Goal: Task Accomplishment & Management: Manage account settings

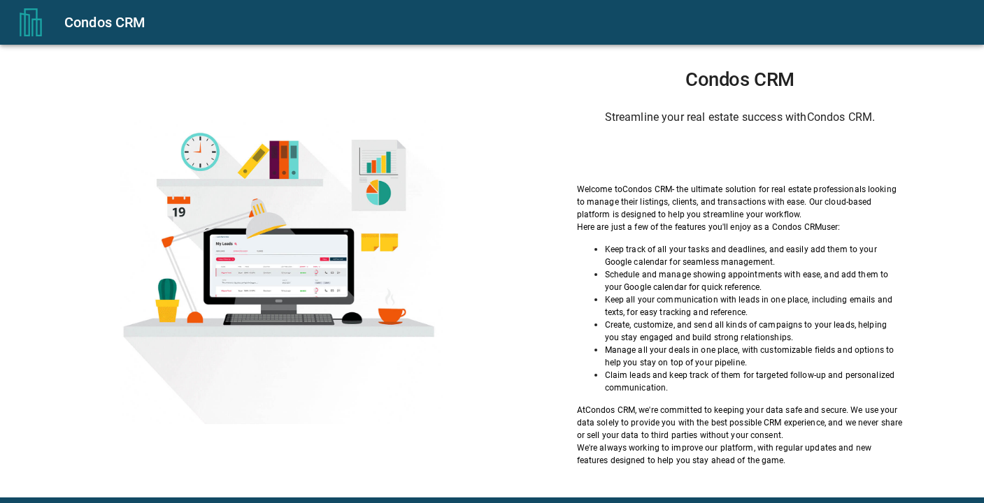
click at [676, 164] on div "Sign in with Google. Opens in new tab" at bounding box center [739, 155] width 129 height 31
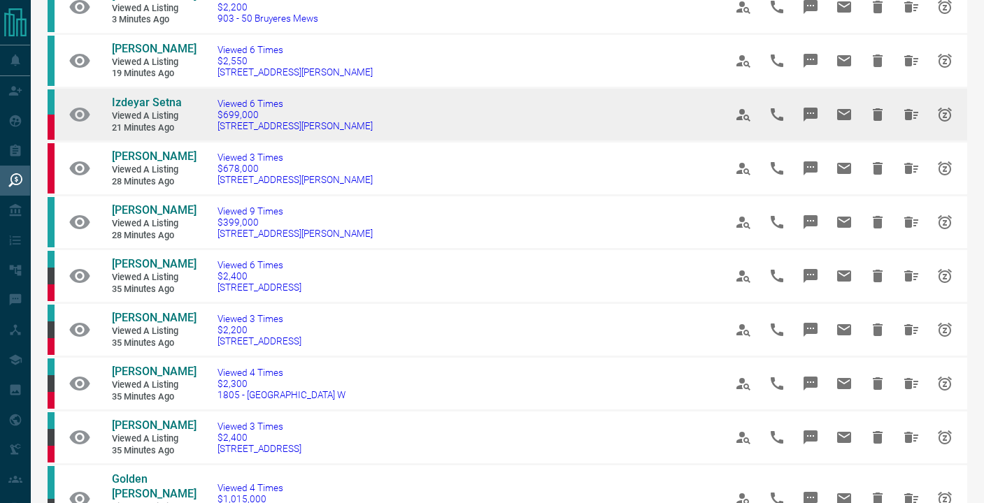
scroll to position [129, 0]
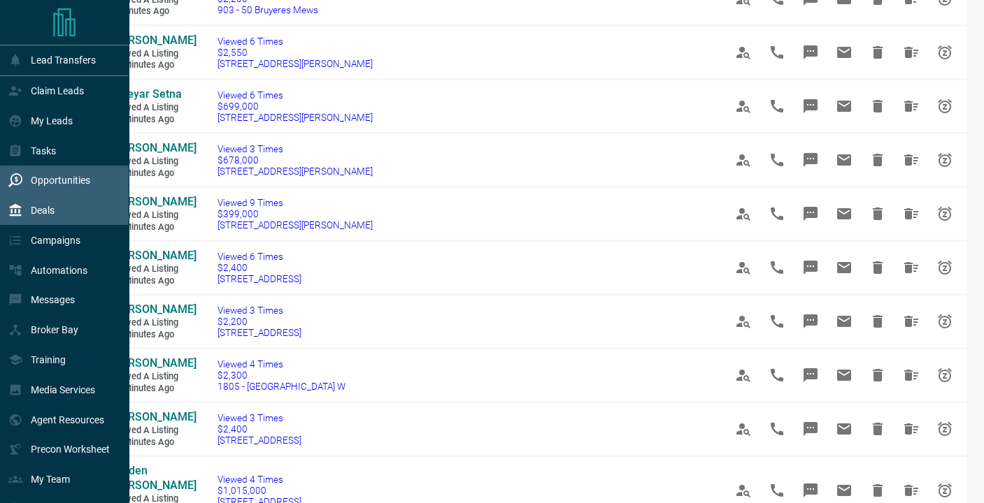
click at [66, 201] on div "Deals" at bounding box center [64, 211] width 129 height 30
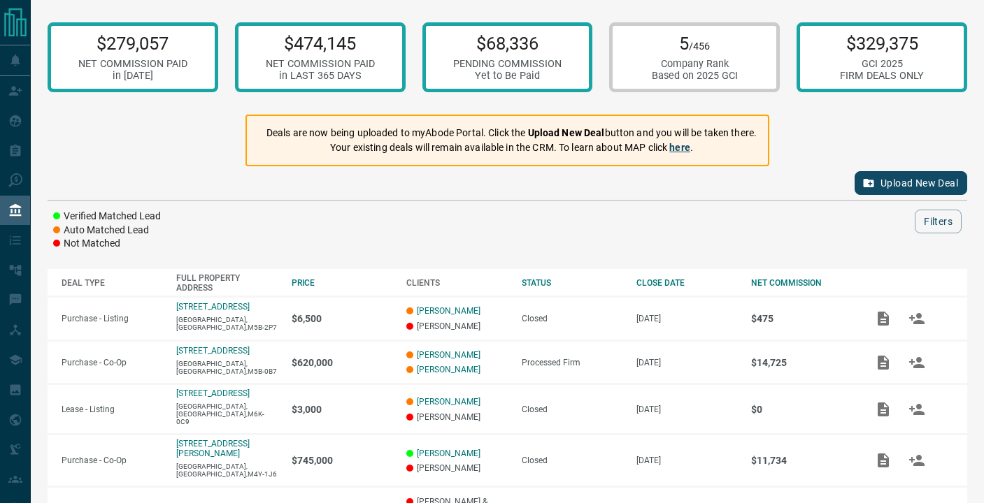
click at [688, 150] on link "here" at bounding box center [679, 147] width 21 height 11
click at [892, 182] on button "Upload New Deal" at bounding box center [910, 183] width 113 height 24
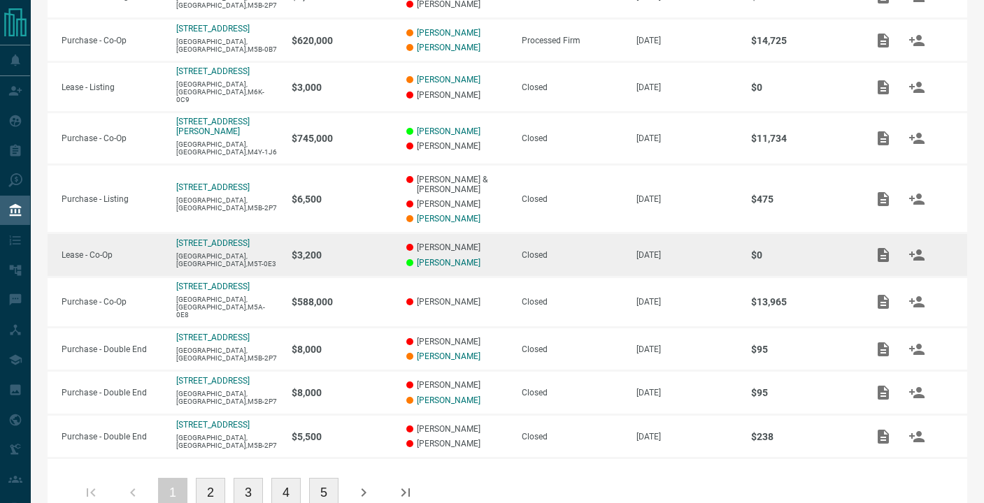
scroll to position [317, 0]
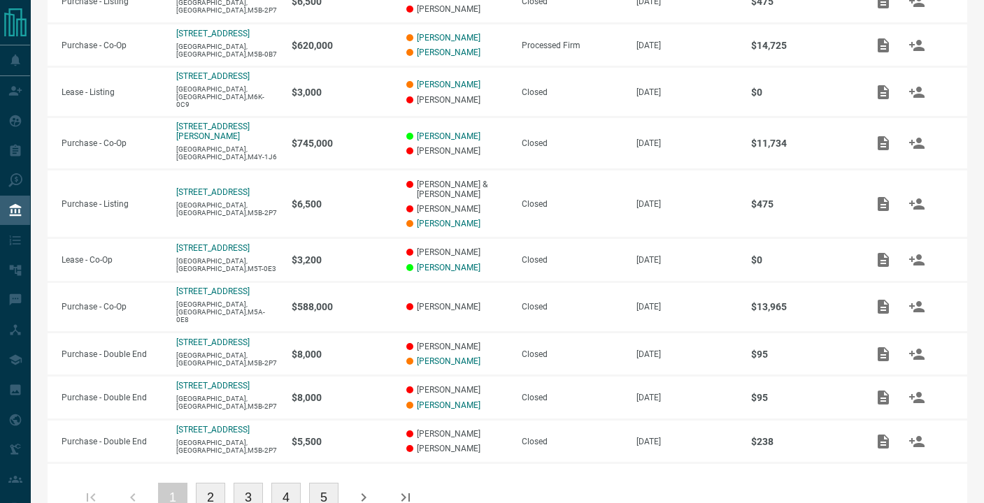
click at [205, 484] on button "2" at bounding box center [210, 497] width 29 height 29
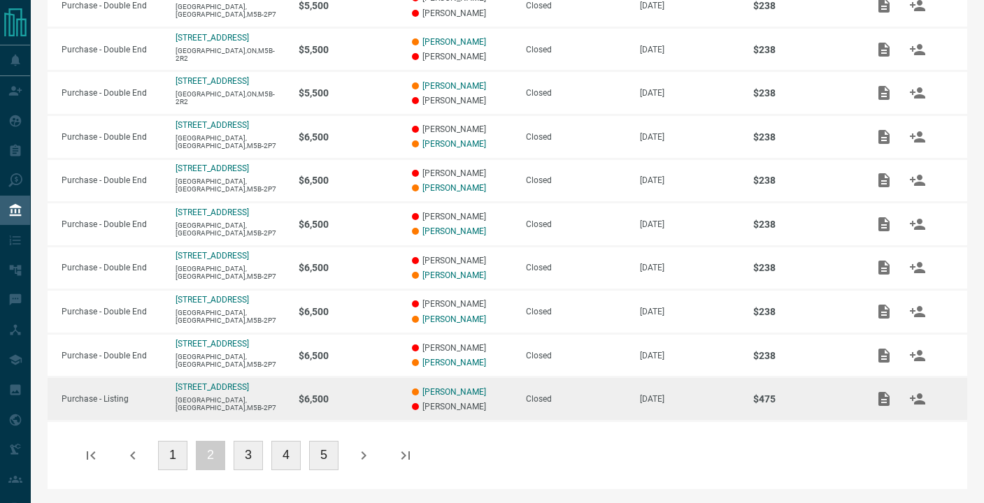
scroll to position [322, 0]
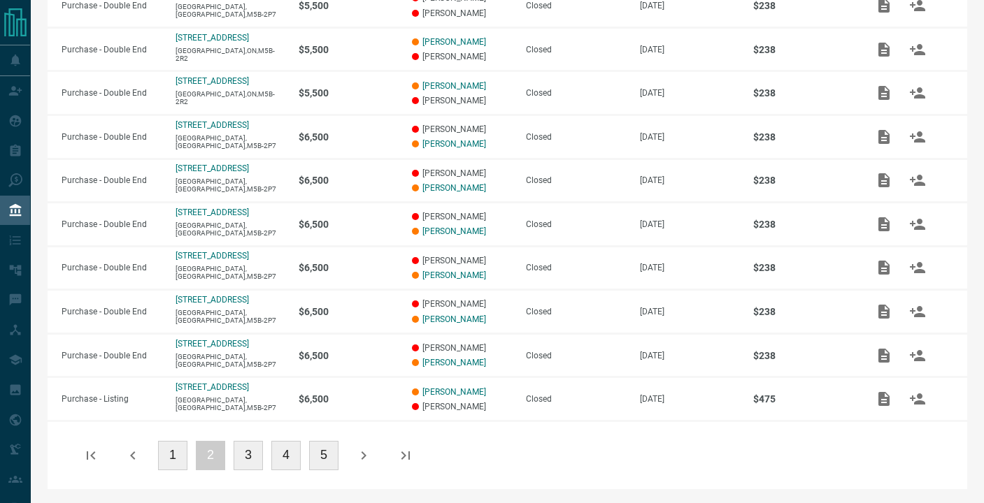
click at [256, 455] on button "3" at bounding box center [247, 455] width 29 height 29
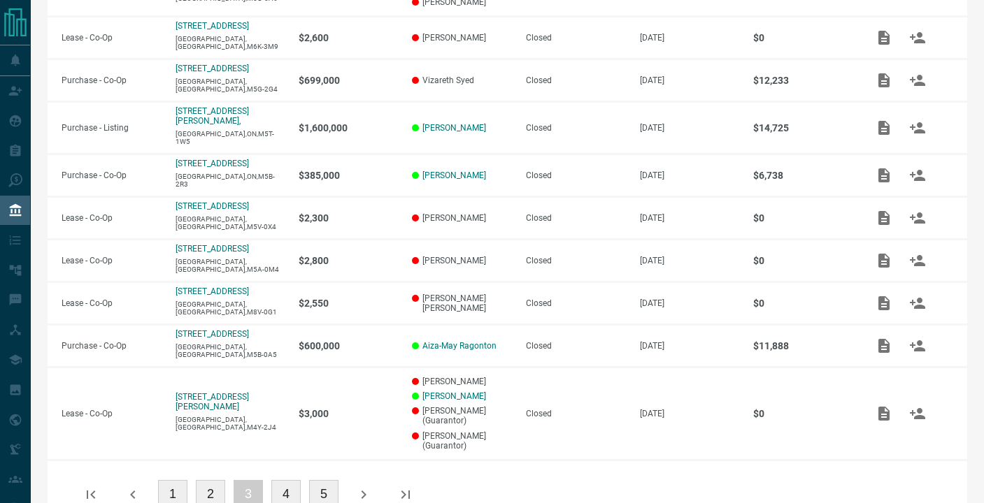
scroll to position [325, 0]
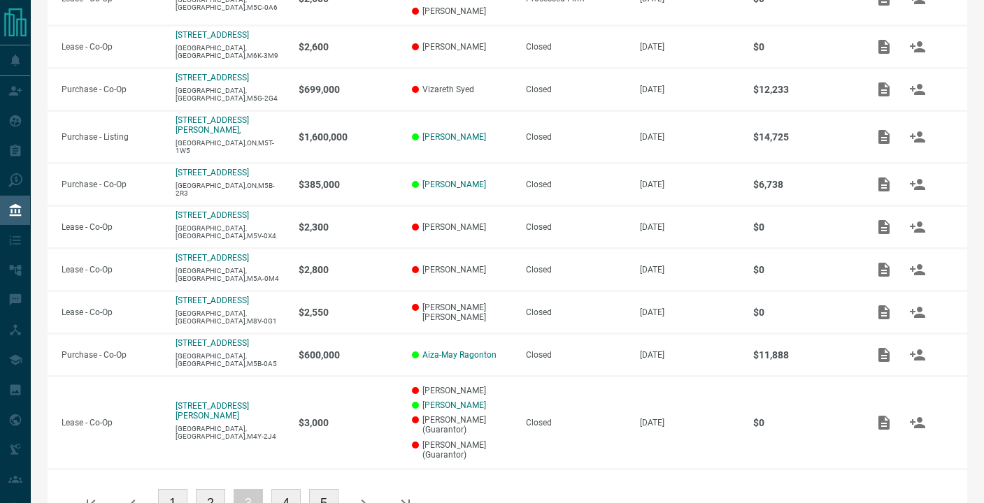
click at [296, 489] on button "4" at bounding box center [285, 503] width 29 height 29
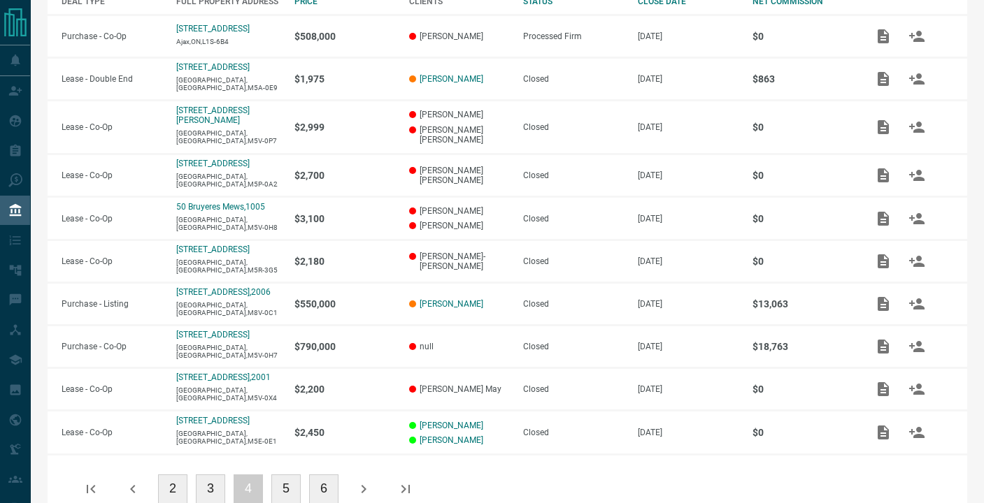
scroll to position [281, 0]
click at [276, 489] on button "5" at bounding box center [285, 489] width 29 height 29
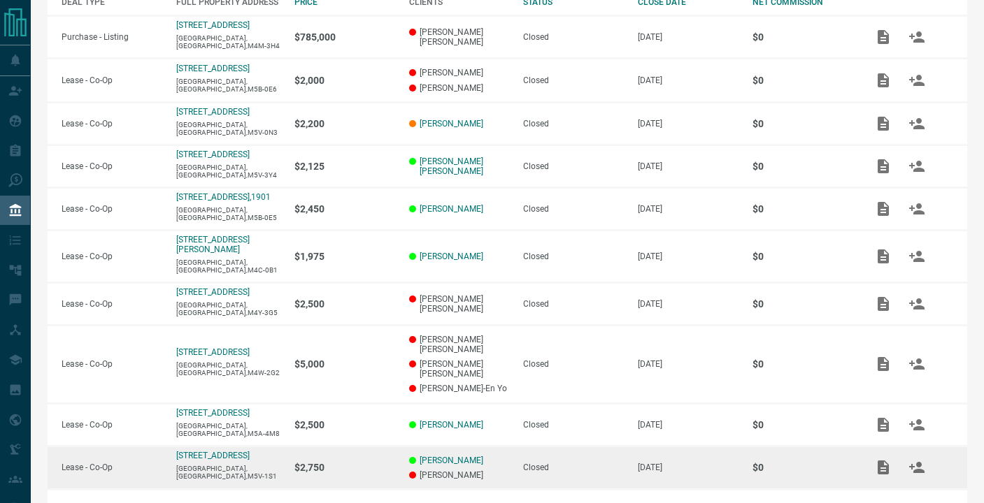
scroll to position [300, 0]
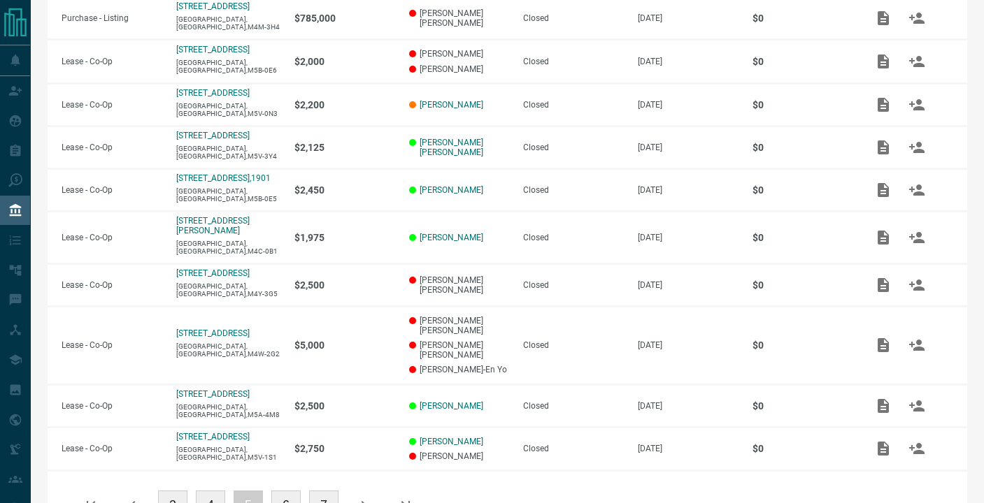
click at [280, 491] on button "6" at bounding box center [285, 505] width 29 height 29
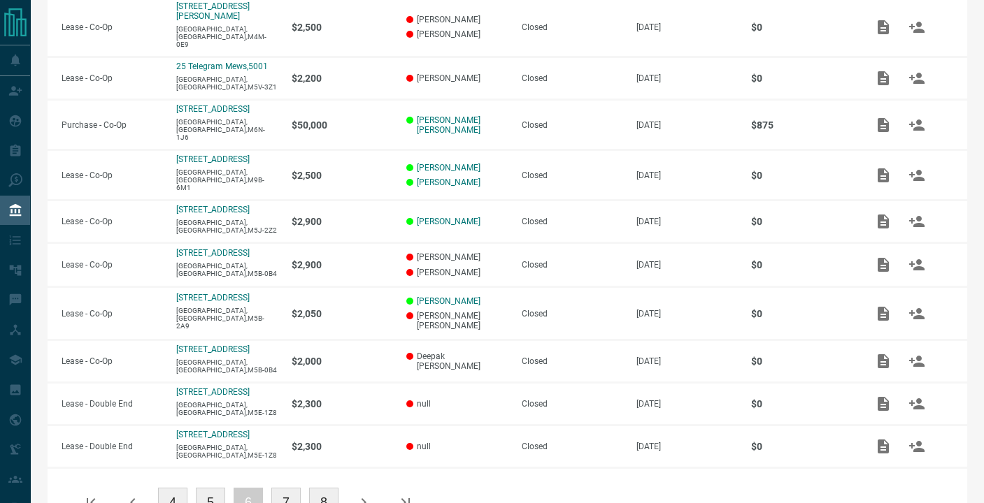
click at [279, 488] on button "7" at bounding box center [285, 502] width 29 height 29
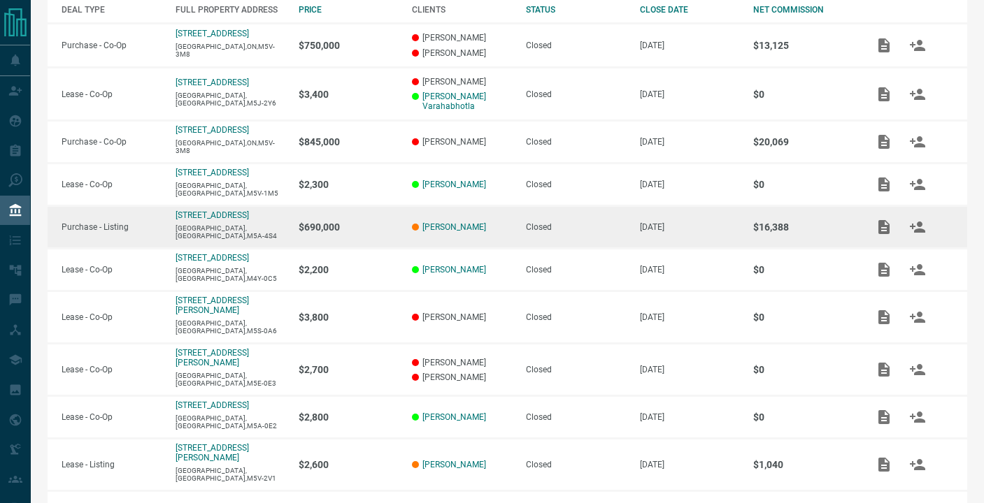
scroll to position [274, 0]
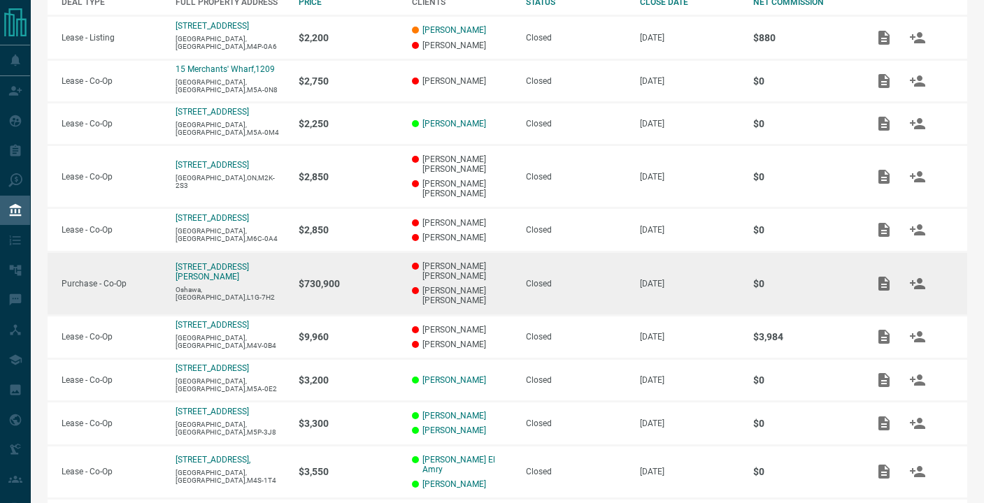
scroll to position [280, 0]
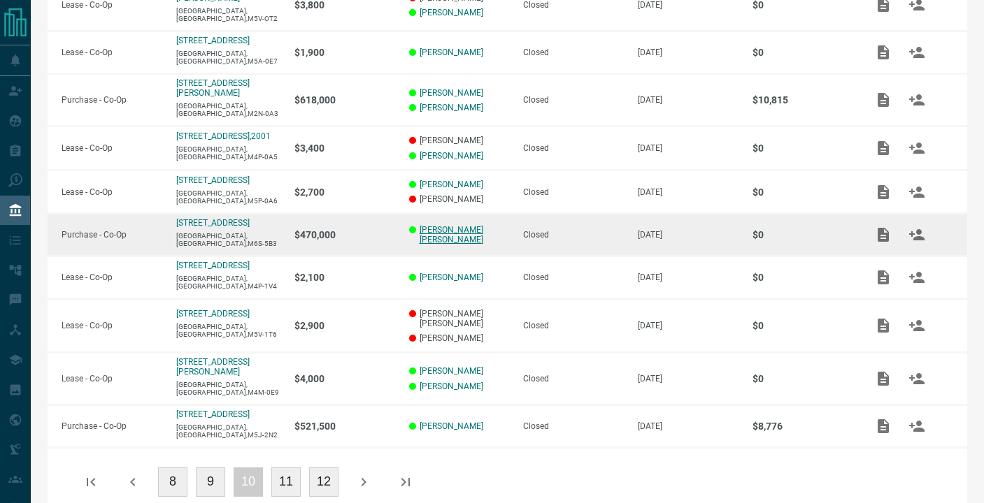
scroll to position [317, 0]
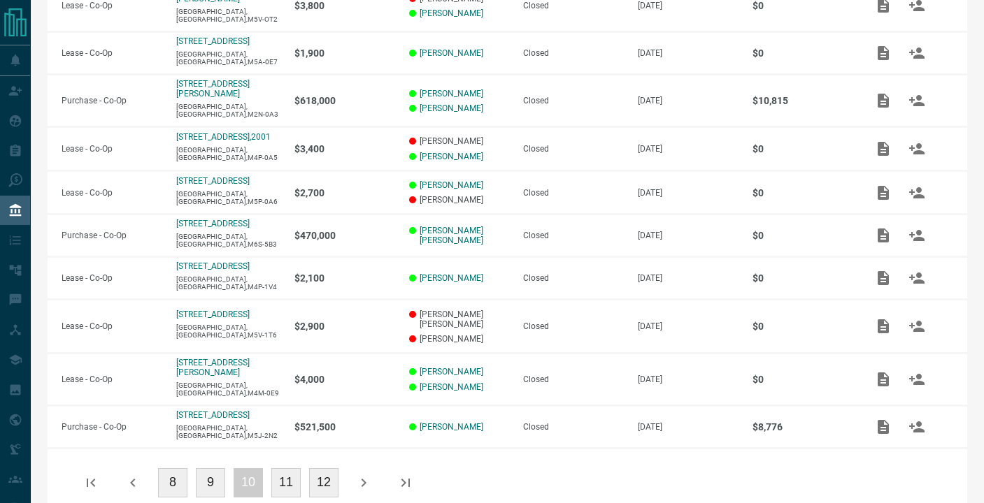
click at [124, 475] on icon "button" at bounding box center [132, 483] width 17 height 17
click at [125, 475] on icon "button" at bounding box center [132, 483] width 17 height 17
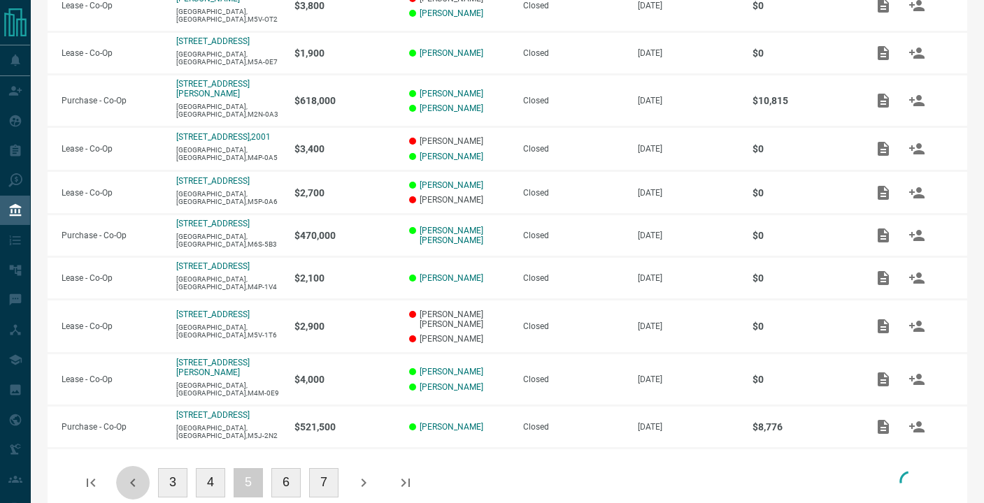
click at [125, 475] on icon "button" at bounding box center [132, 483] width 17 height 17
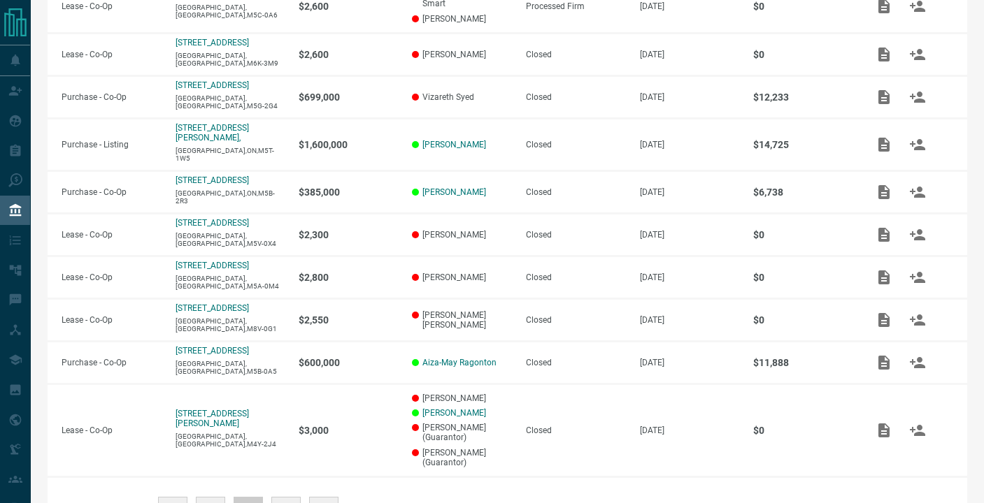
click at [182, 455] on td "[STREET_ADDRESS][PERSON_NAME]" at bounding box center [222, 430] width 123 height 92
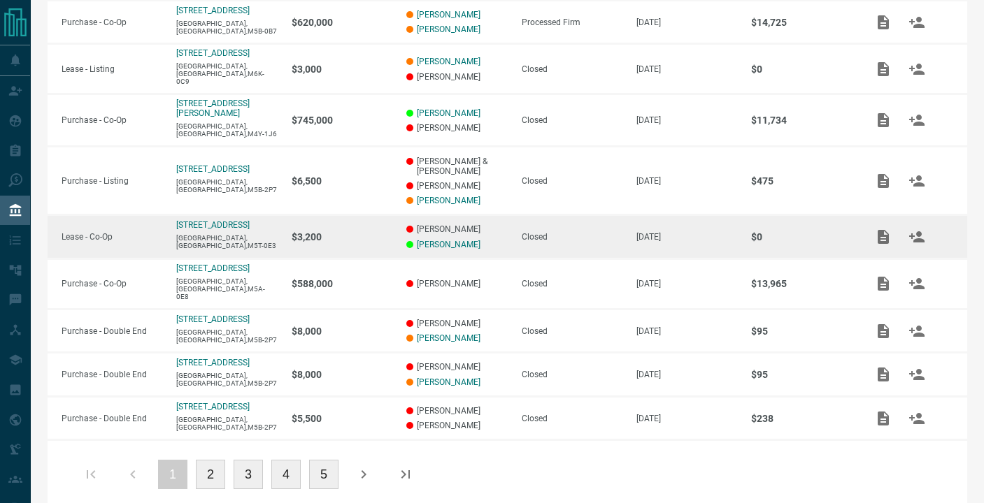
scroll to position [340, 0]
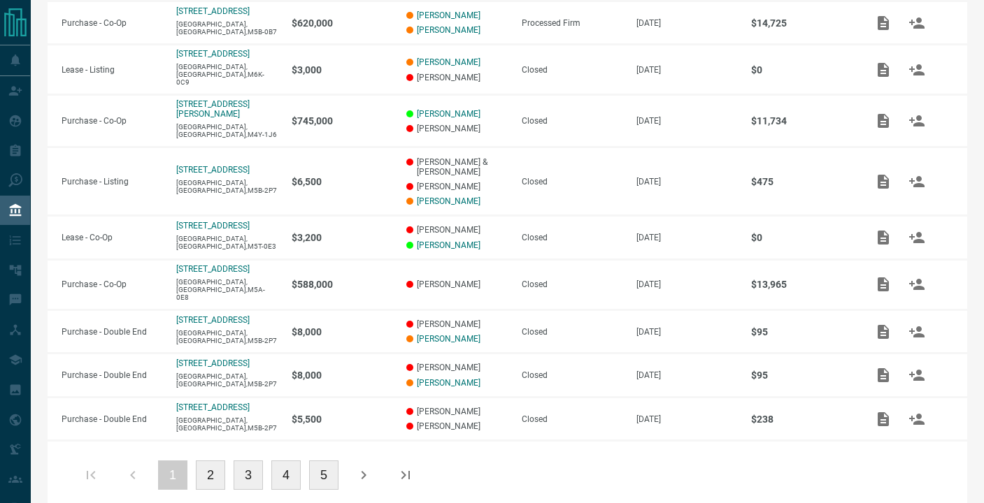
click at [222, 461] on button "2" at bounding box center [210, 475] width 29 height 29
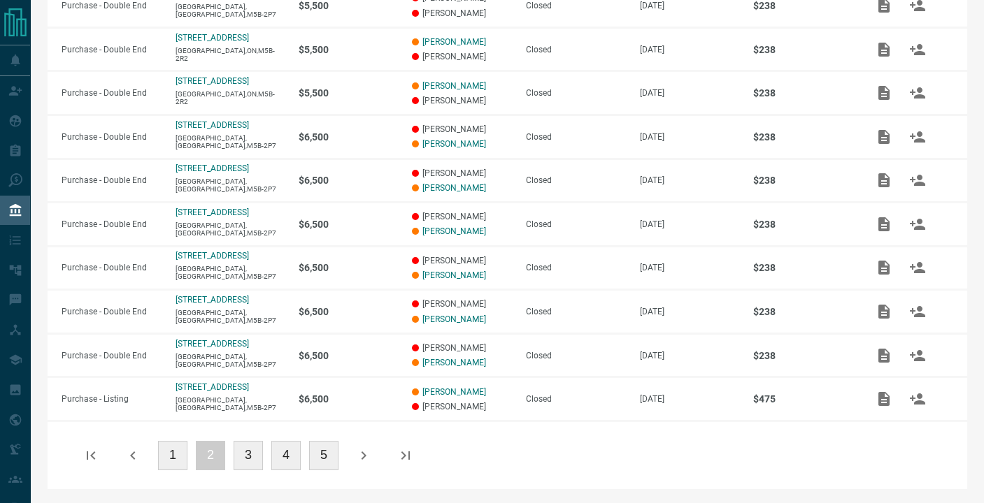
scroll to position [322, 0]
click at [249, 456] on button "3" at bounding box center [247, 455] width 29 height 29
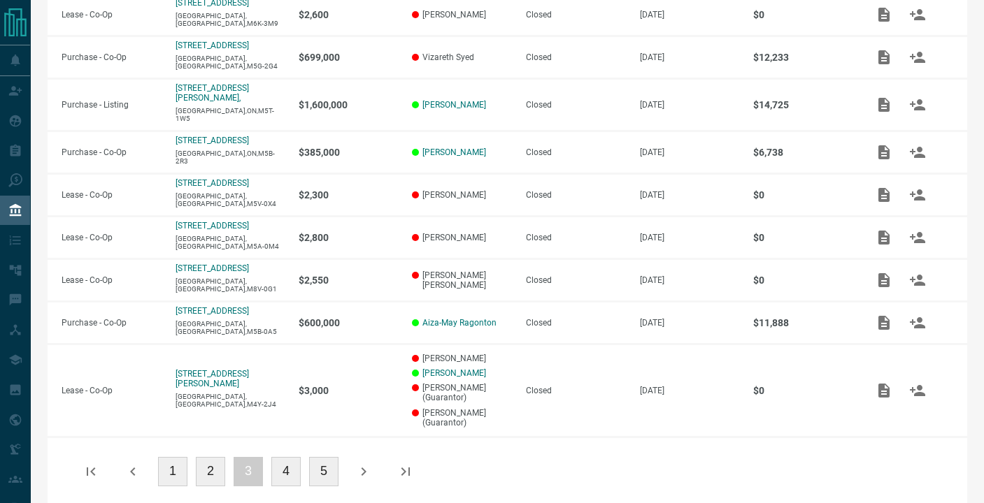
scroll to position [356, 0]
click at [333, 458] on button "5" at bounding box center [323, 472] width 29 height 29
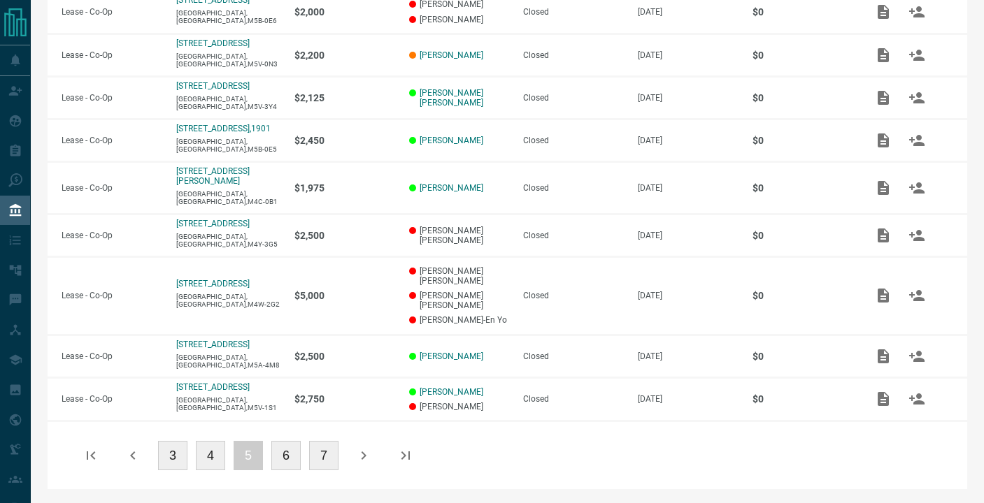
scroll to position [331, 0]
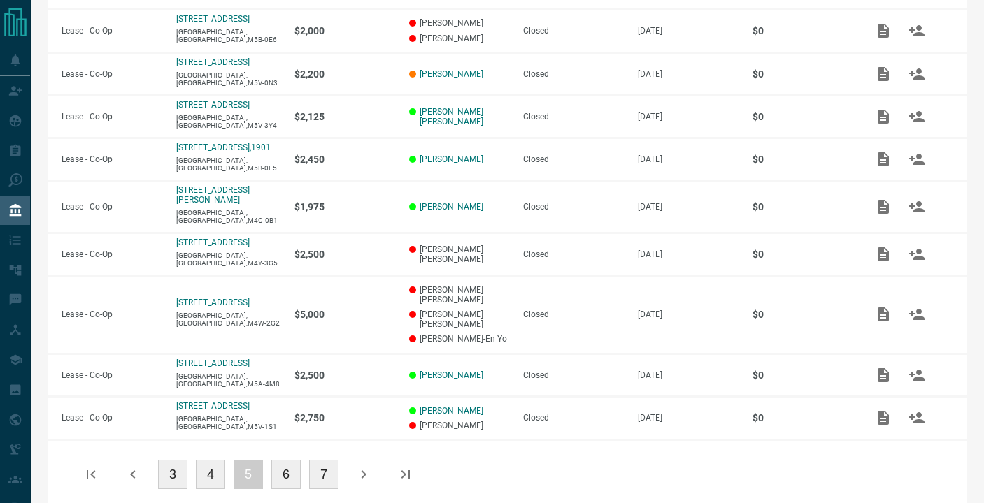
click at [331, 460] on button "7" at bounding box center [323, 474] width 29 height 29
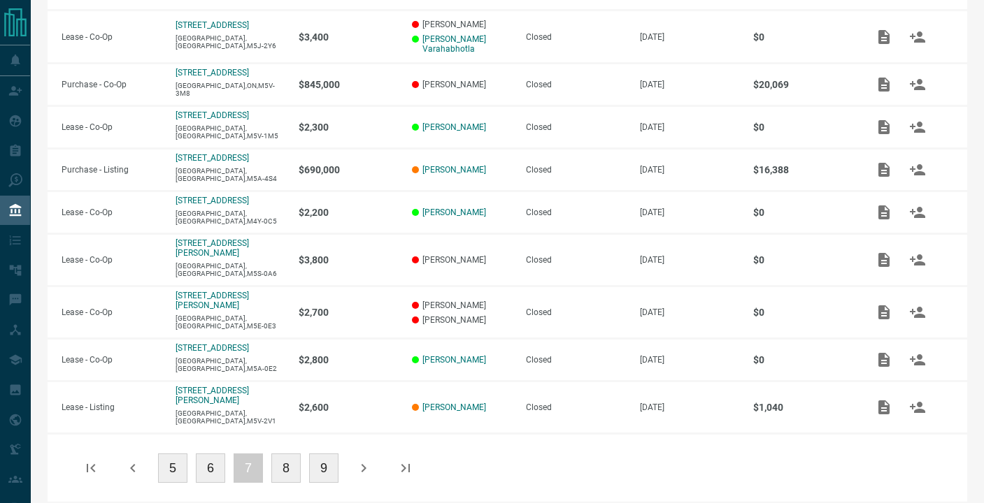
scroll to position [317, 0]
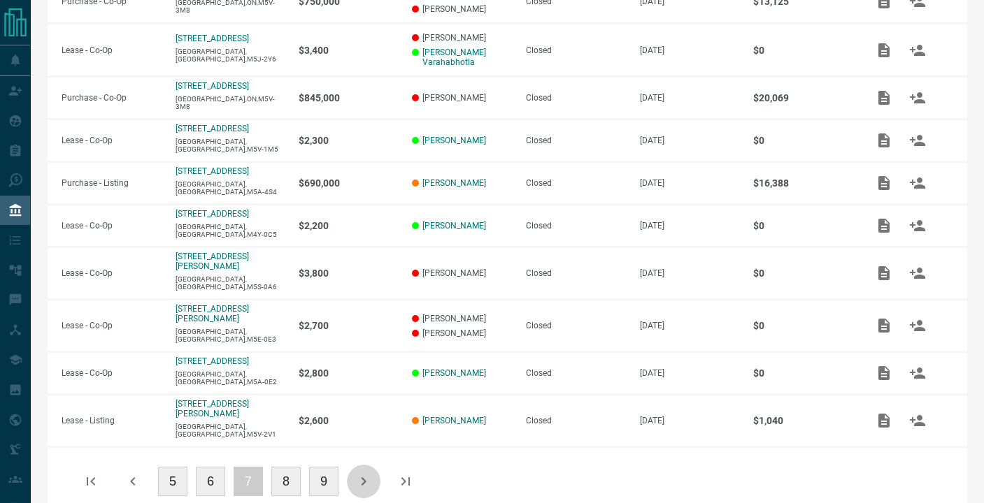
click at [366, 477] on icon "button" at bounding box center [363, 481] width 5 height 8
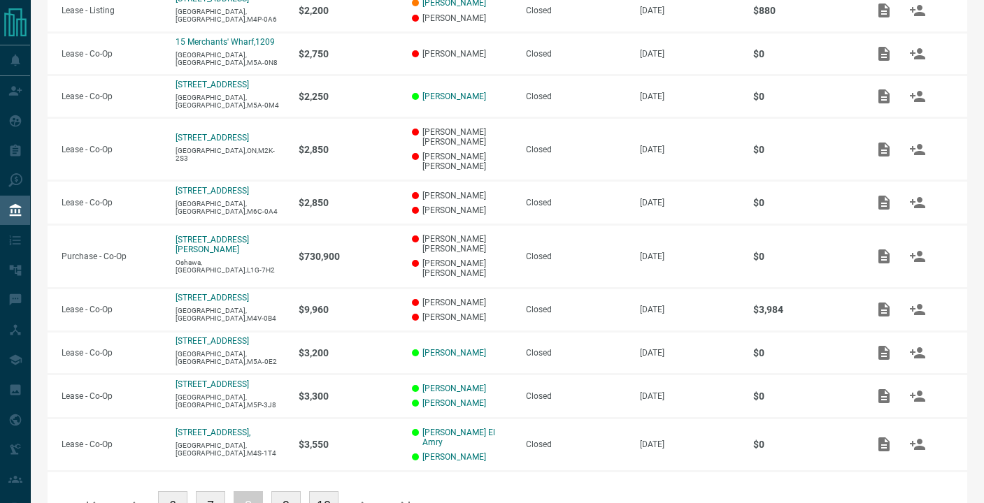
click at [296, 491] on button "9" at bounding box center [285, 505] width 29 height 29
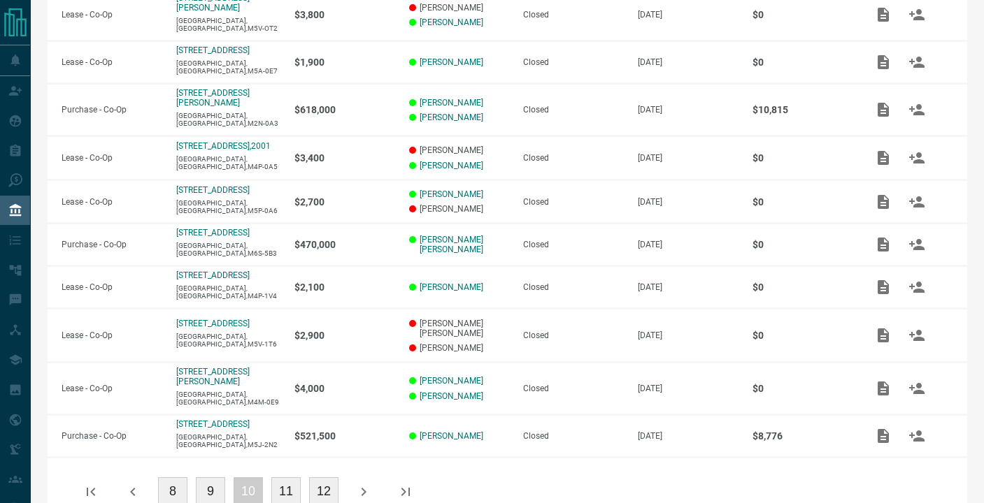
click at [290, 477] on button "11" at bounding box center [285, 491] width 29 height 29
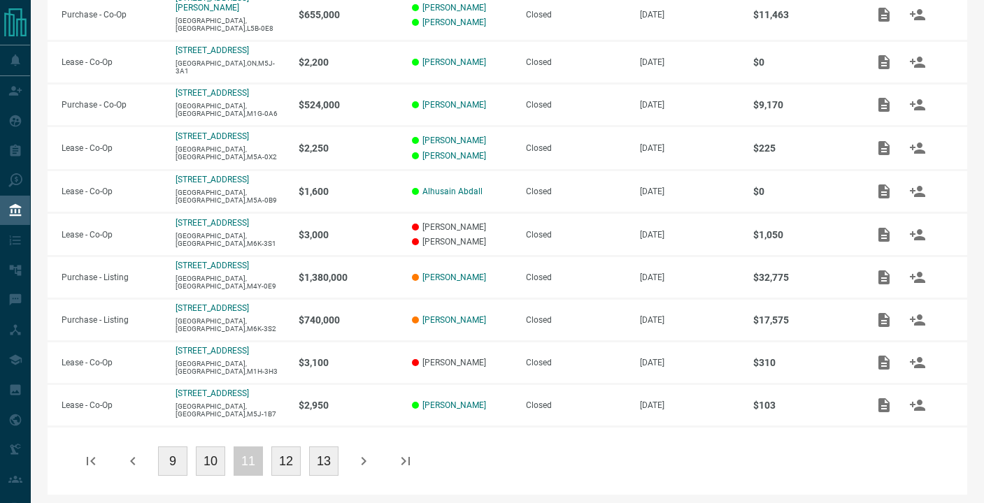
scroll to position [308, 0]
click at [197, 474] on div "9 10 11 12 13" at bounding box center [507, 460] width 919 height 69
click at [214, 463] on button "10" at bounding box center [210, 461] width 29 height 29
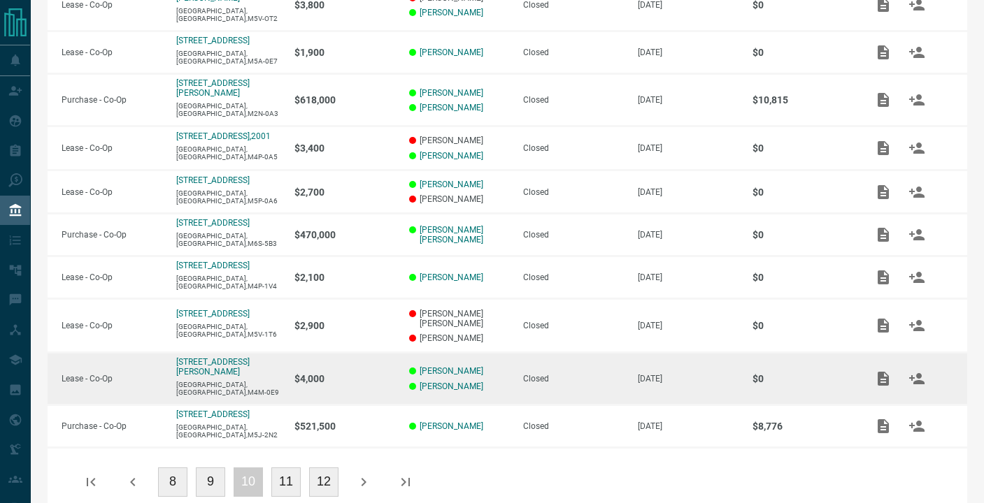
scroll to position [317, 0]
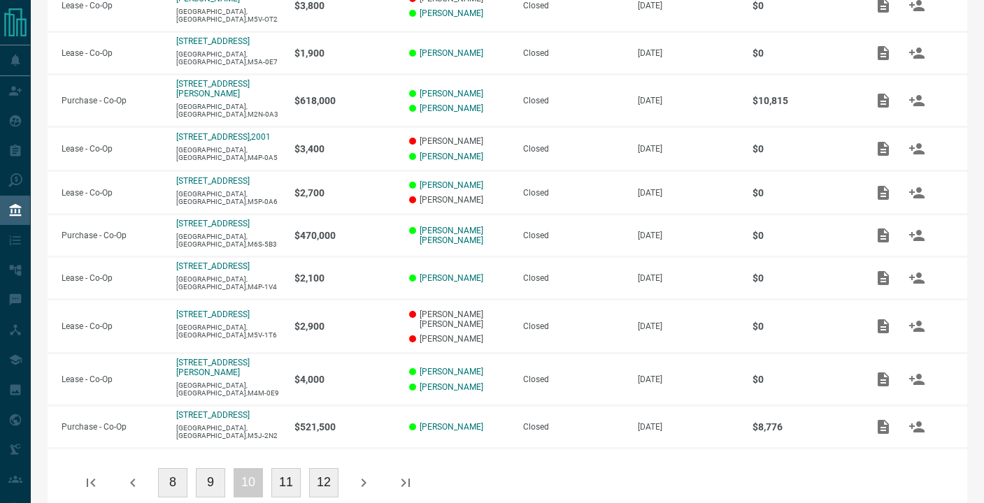
click at [212, 468] on button "9" at bounding box center [210, 482] width 29 height 29
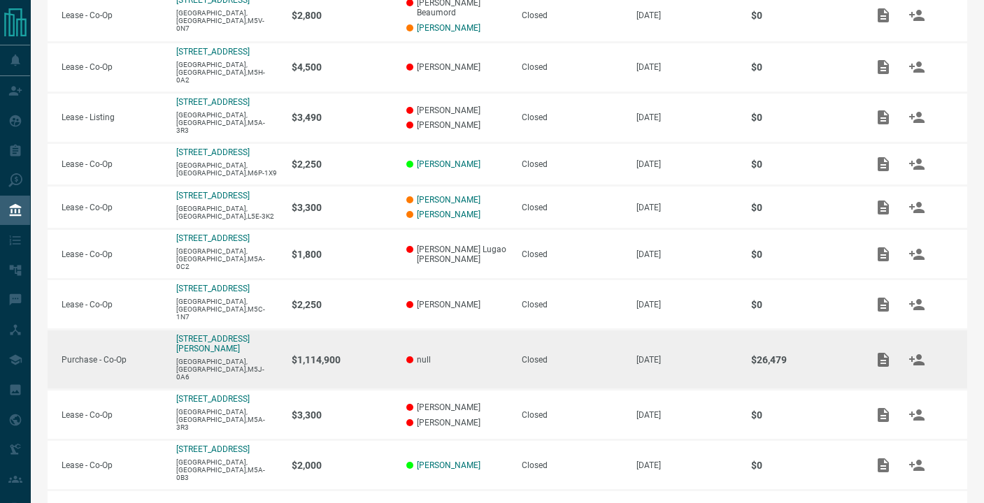
scroll to position [306, 0]
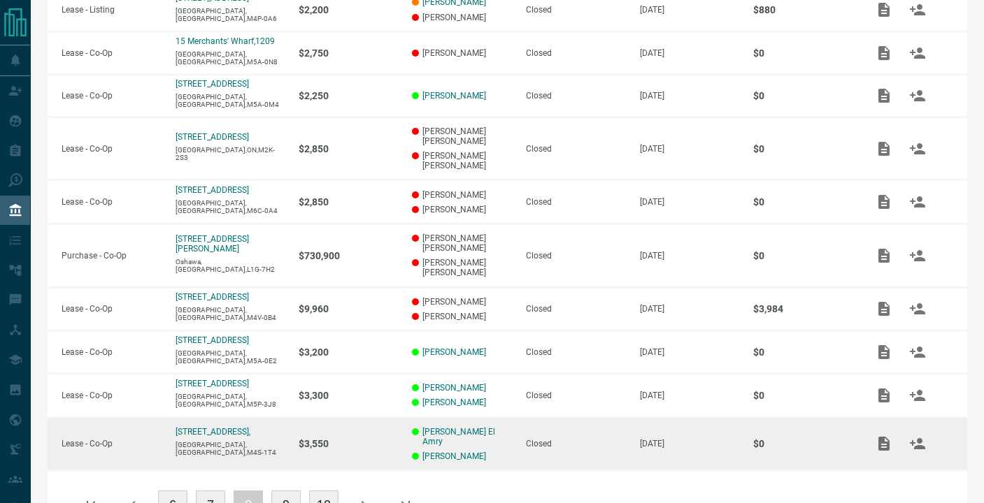
scroll to position [308, 0]
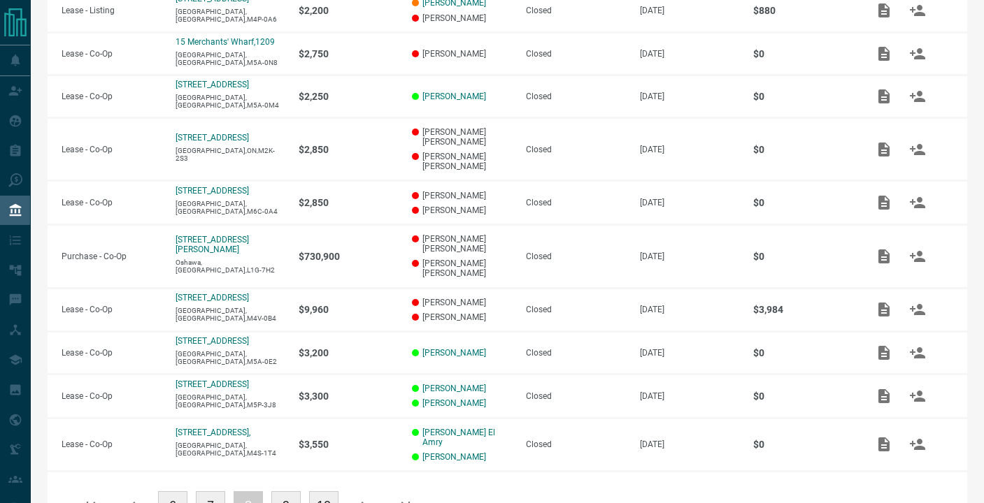
click at [222, 491] on button "7" at bounding box center [210, 505] width 29 height 29
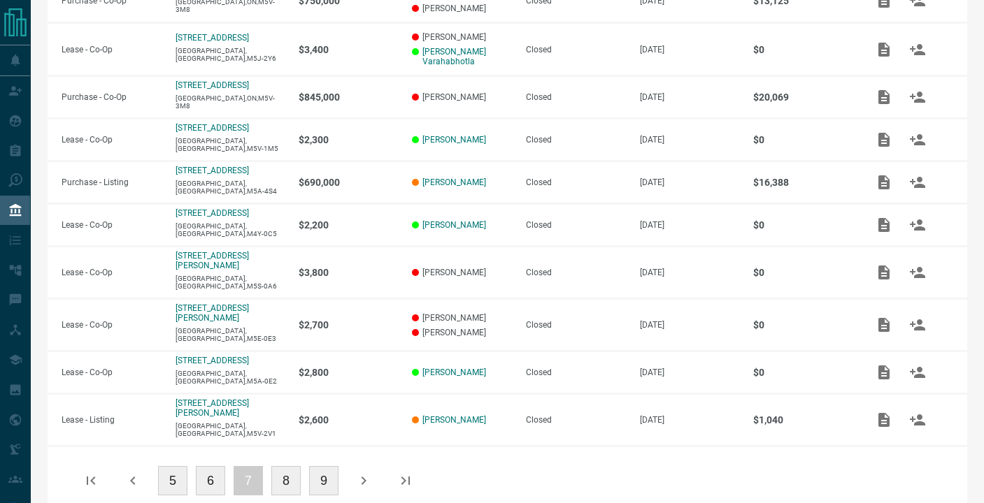
scroll to position [317, 0]
click at [212, 467] on button "6" at bounding box center [210, 481] width 29 height 29
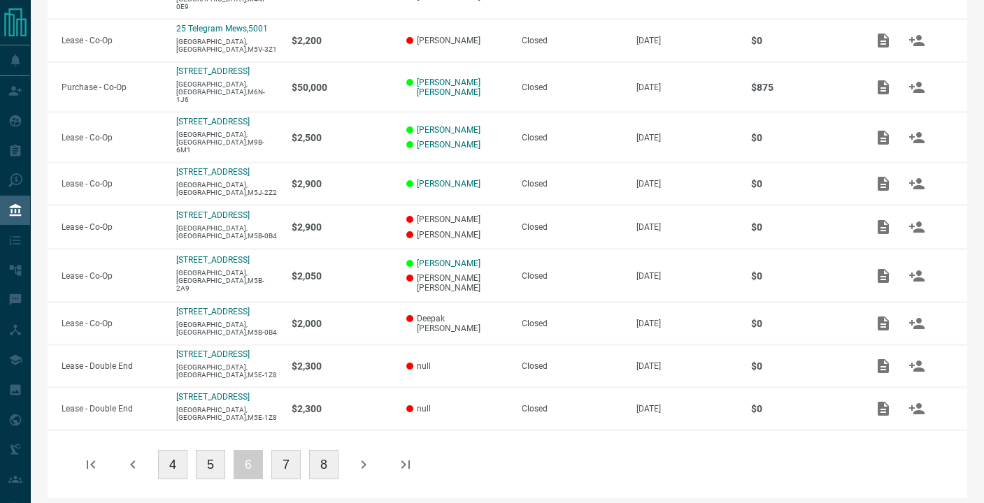
scroll to position [337, 0]
click at [219, 461] on button "5" at bounding box center [210, 465] width 29 height 29
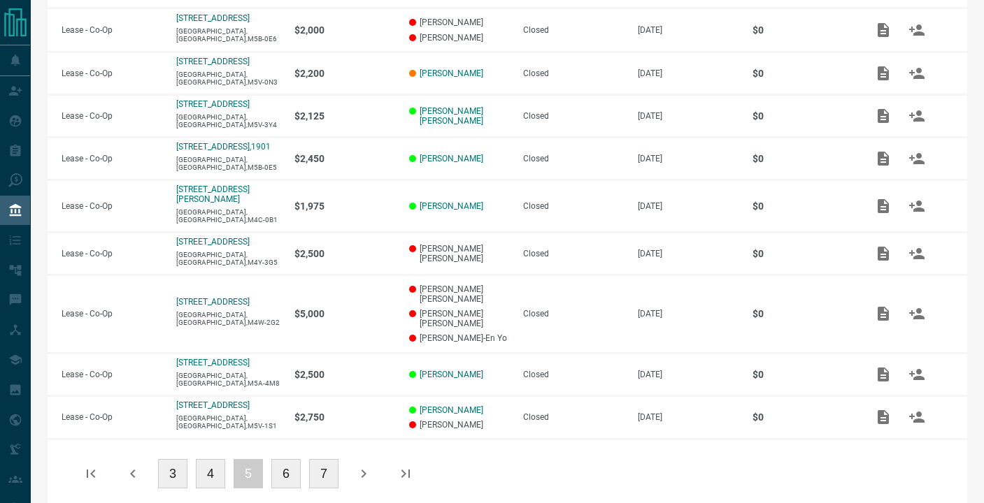
scroll to position [331, 0]
click at [207, 461] on button "4" at bounding box center [210, 474] width 29 height 29
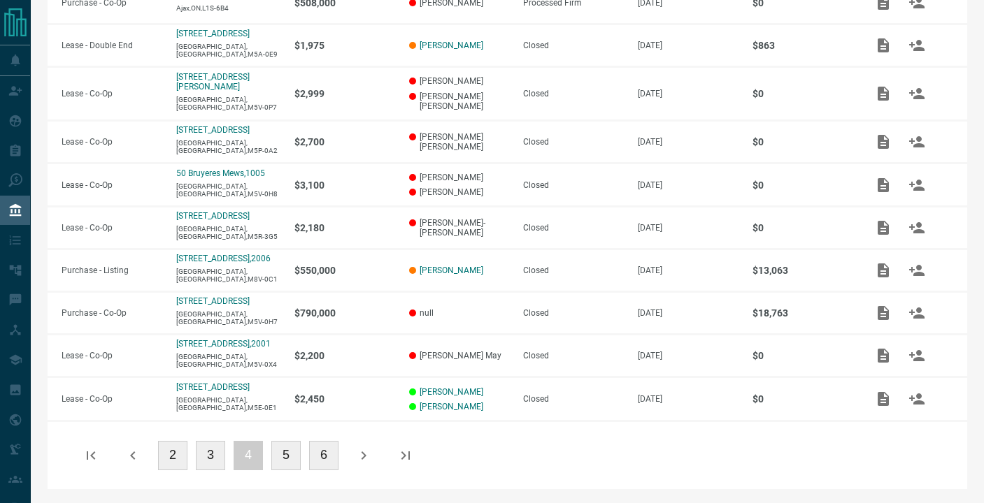
click at [210, 461] on button "3" at bounding box center [210, 455] width 29 height 29
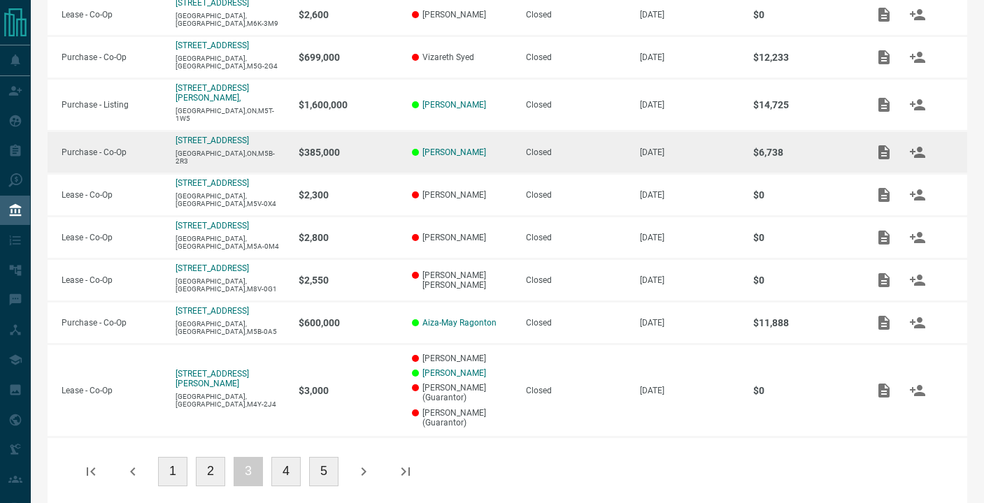
scroll to position [356, 0]
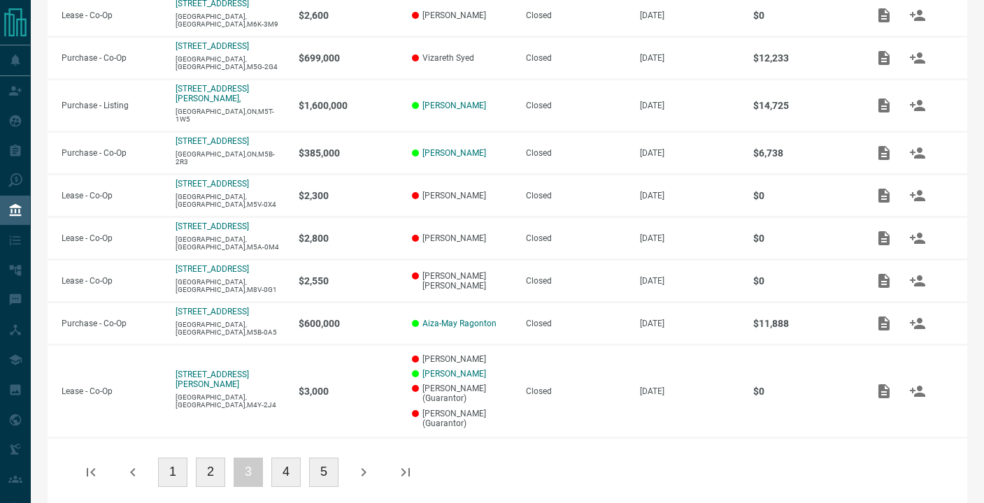
click at [213, 458] on button "2" at bounding box center [210, 472] width 29 height 29
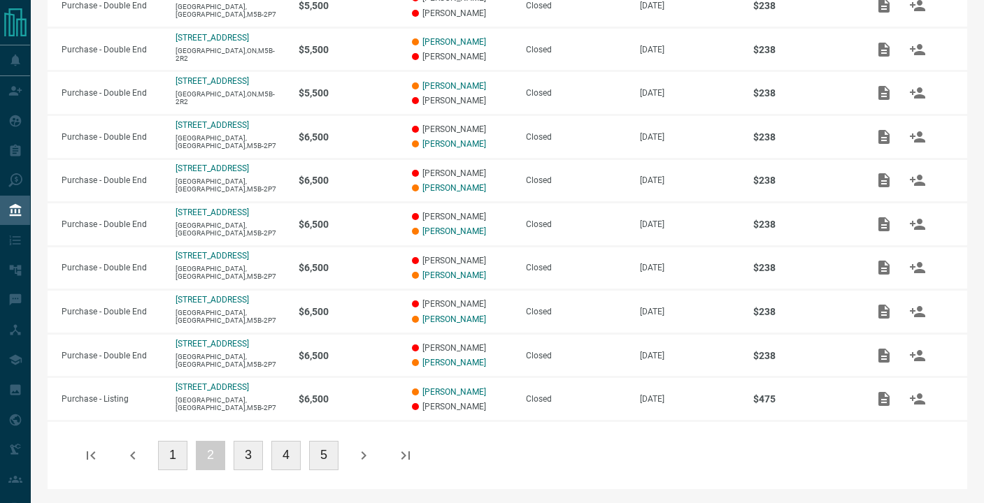
scroll to position [322, 0]
click at [185, 457] on button "1" at bounding box center [172, 455] width 29 height 29
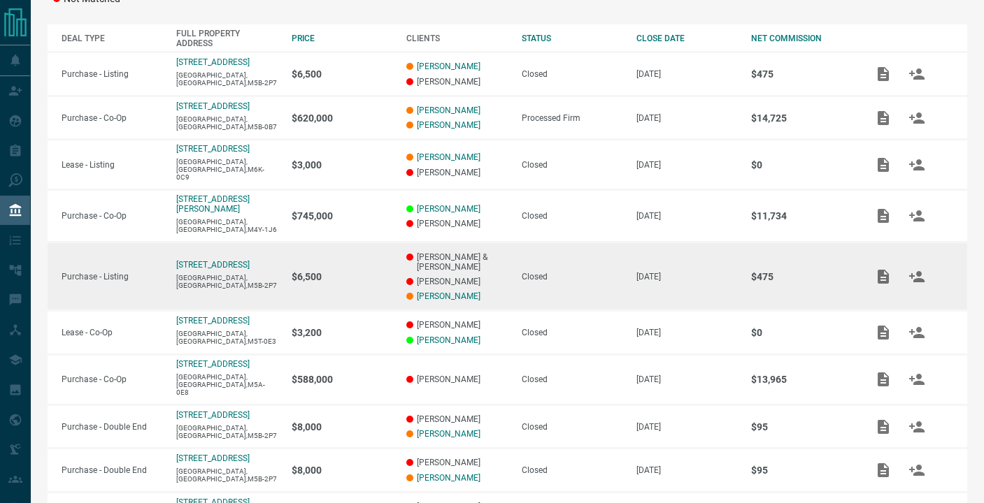
scroll to position [247, 1]
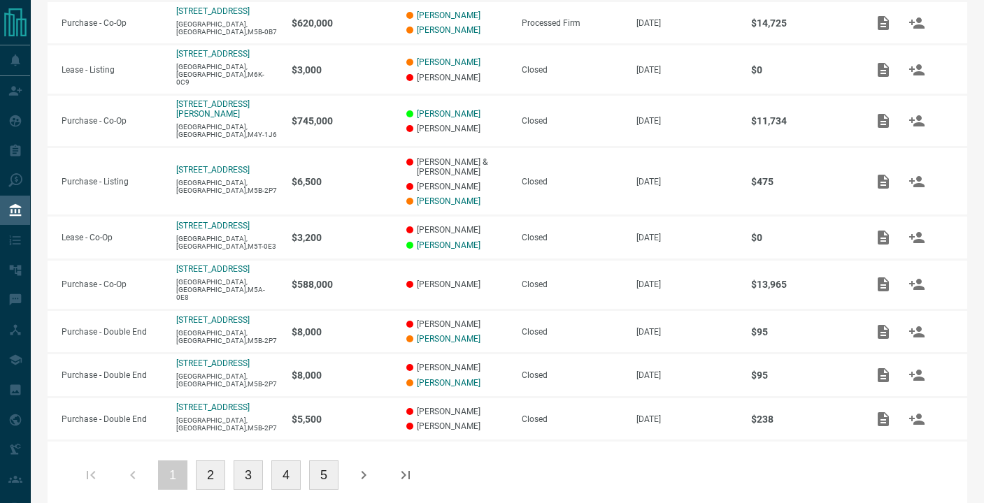
click at [330, 461] on button "5" at bounding box center [323, 475] width 29 height 29
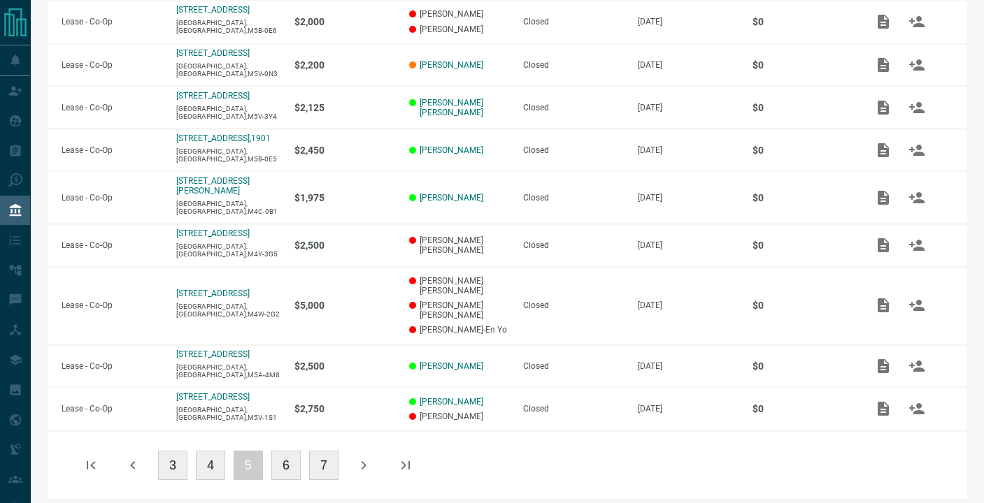
scroll to position [331, 0]
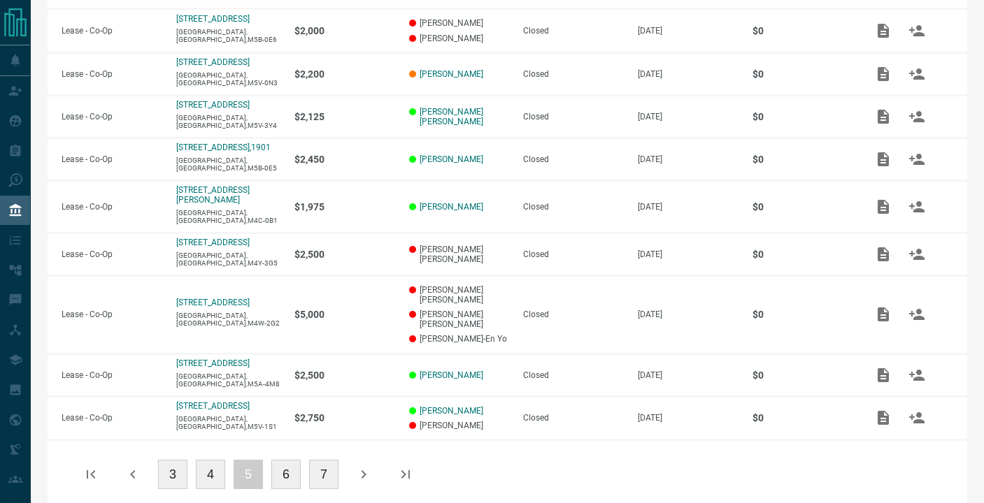
click at [291, 461] on button "6" at bounding box center [285, 474] width 29 height 29
click at [315, 460] on button "8" at bounding box center [323, 474] width 29 height 29
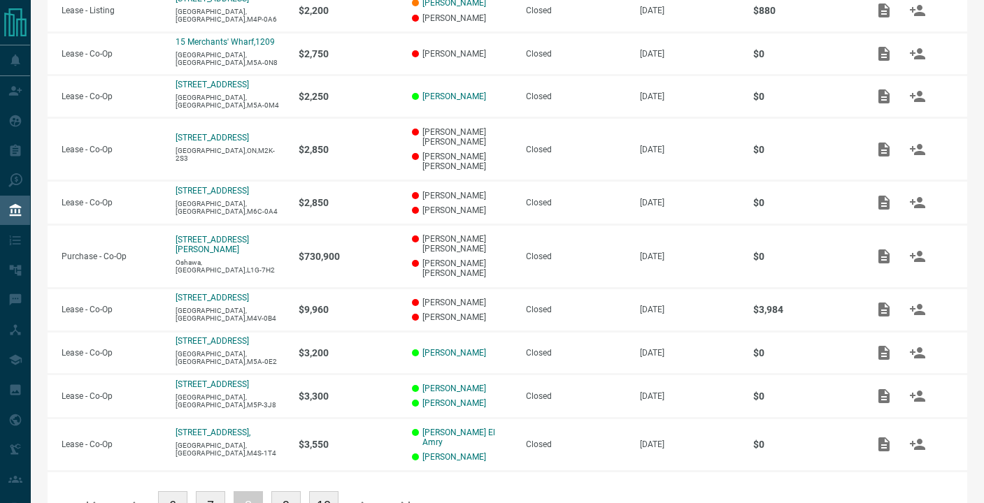
click at [280, 491] on button "9" at bounding box center [285, 505] width 29 height 29
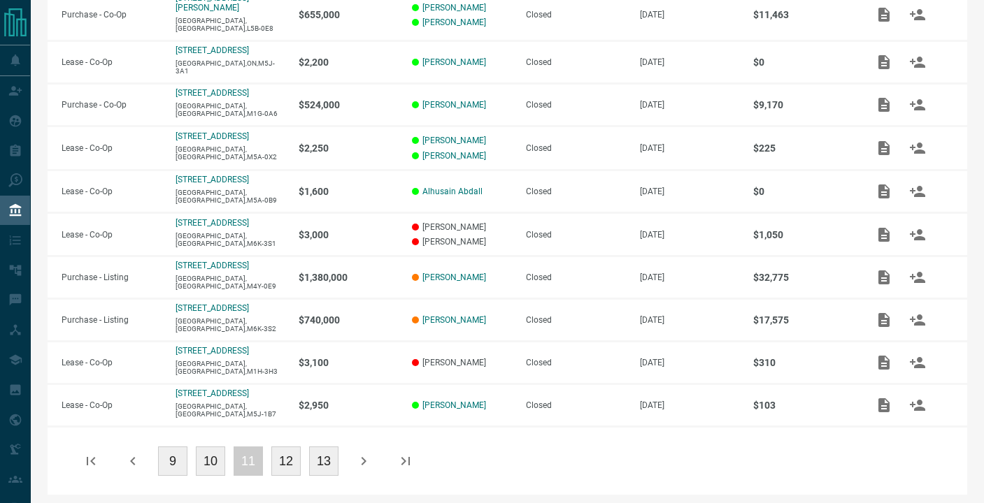
scroll to position [308, 0]
click at [282, 454] on button "12" at bounding box center [285, 461] width 29 height 29
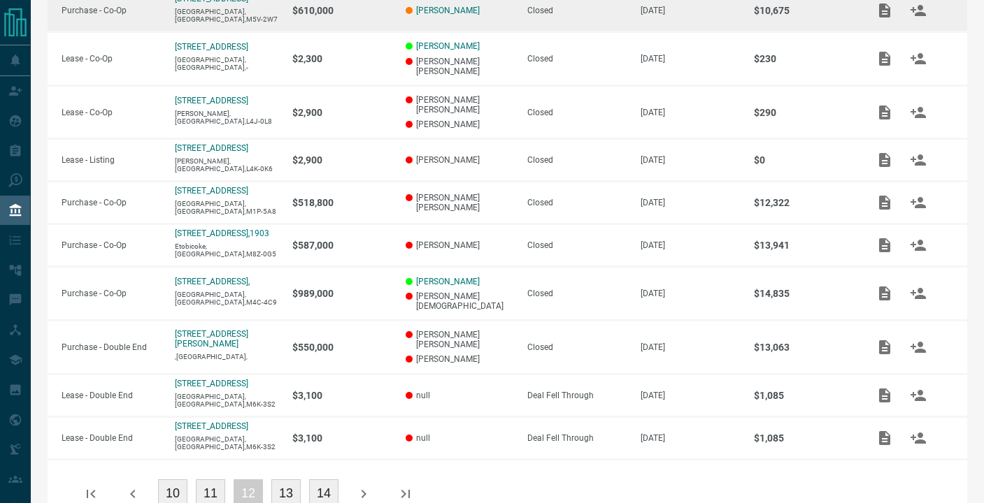
click at [449, 0] on td "[PERSON_NAME]" at bounding box center [451, 11] width 121 height 43
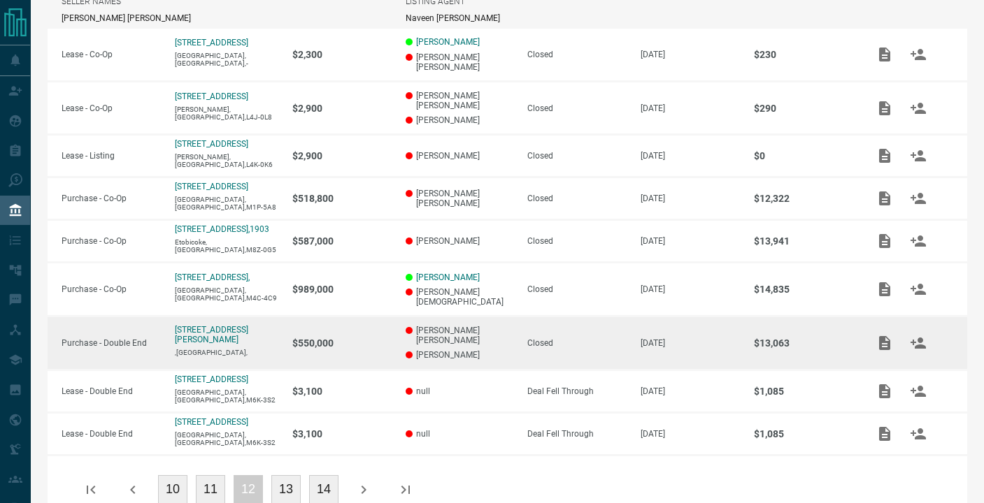
scroll to position [377, 0]
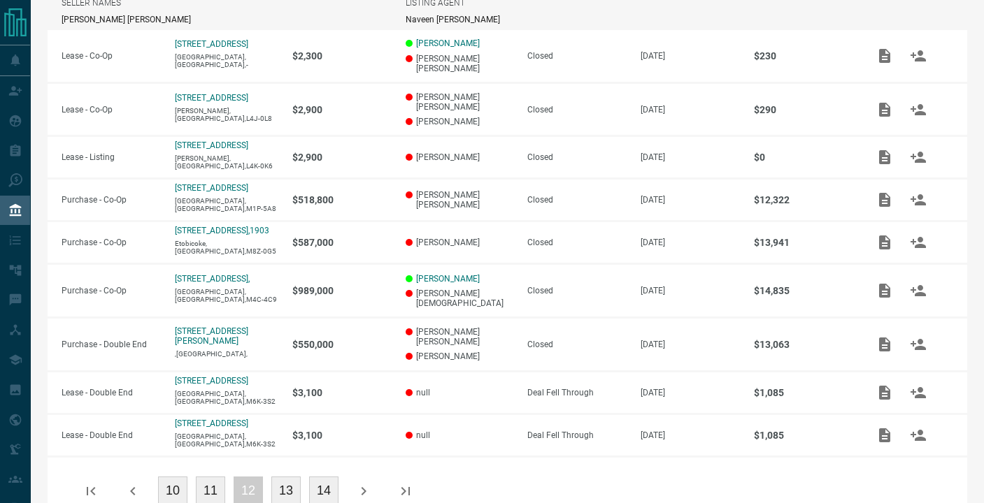
click at [280, 477] on button "13" at bounding box center [285, 491] width 29 height 29
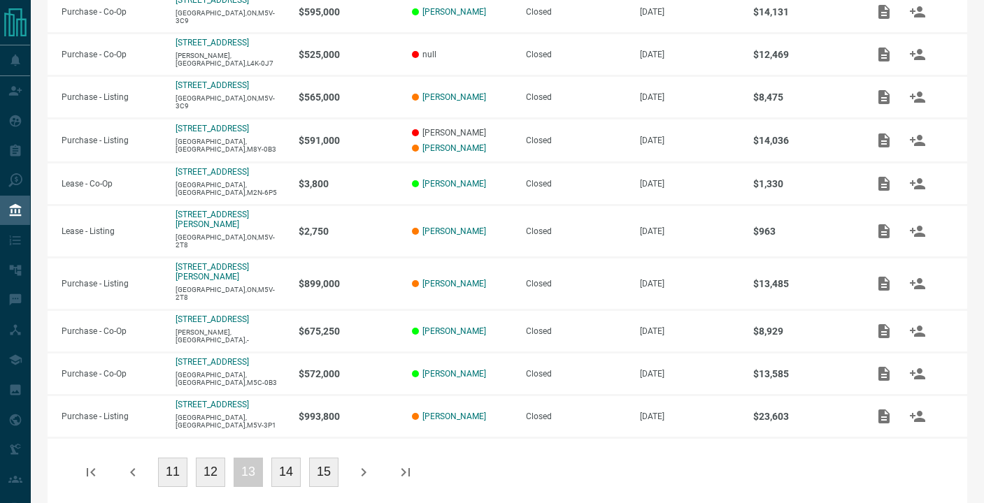
scroll to position [305, 0]
click at [291, 459] on button "14" at bounding box center [285, 473] width 29 height 29
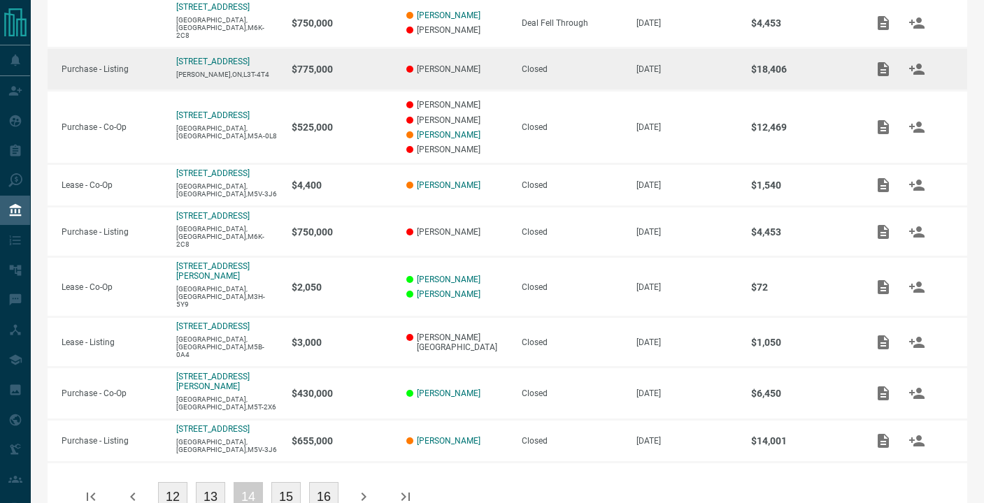
scroll to position [349, 0]
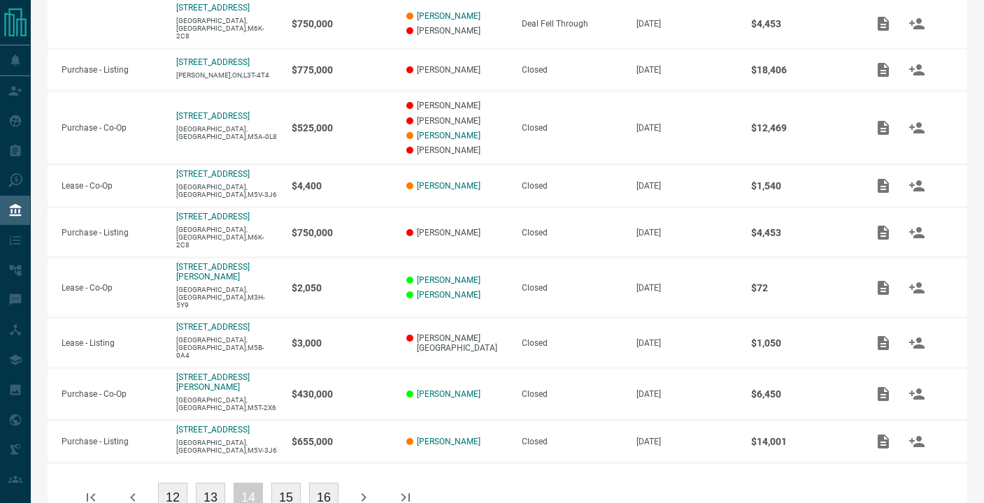
click at [217, 483] on button "13" at bounding box center [210, 497] width 29 height 29
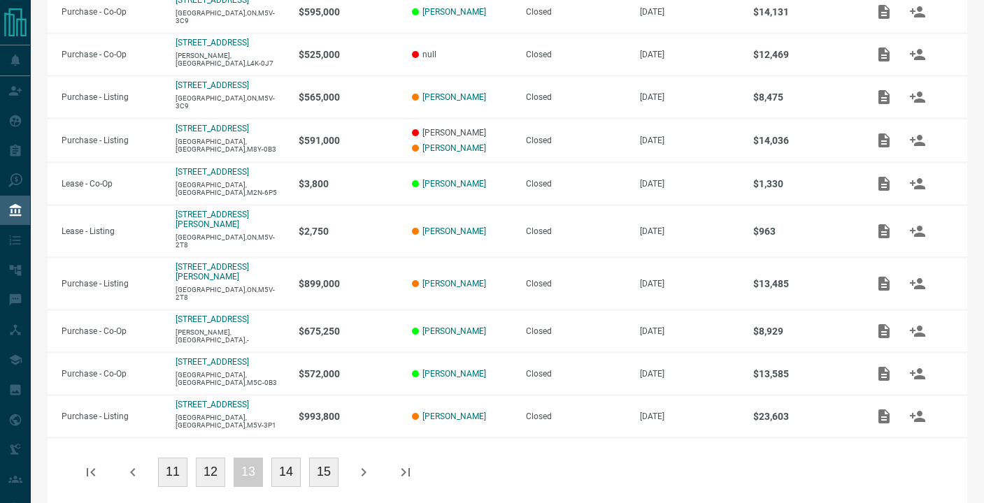
scroll to position [305, 0]
click at [220, 459] on button "12" at bounding box center [210, 473] width 29 height 29
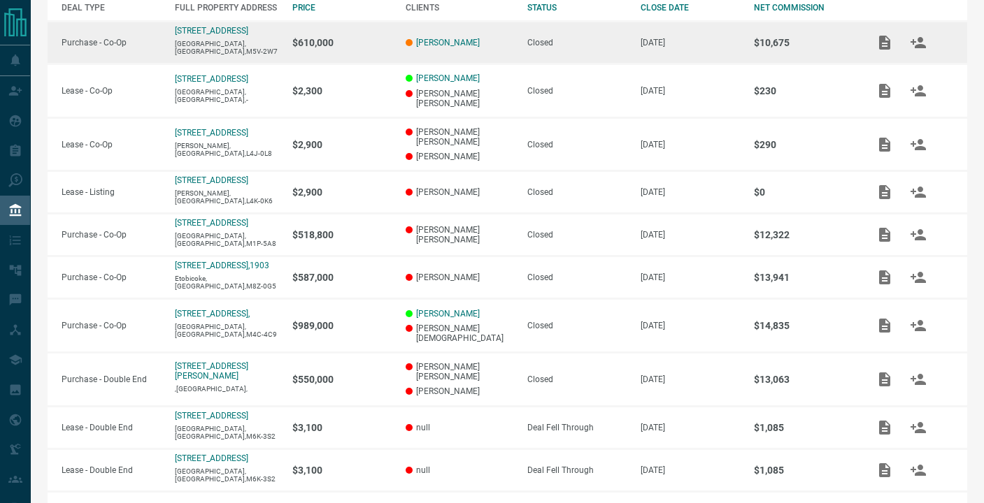
scroll to position [278, 0]
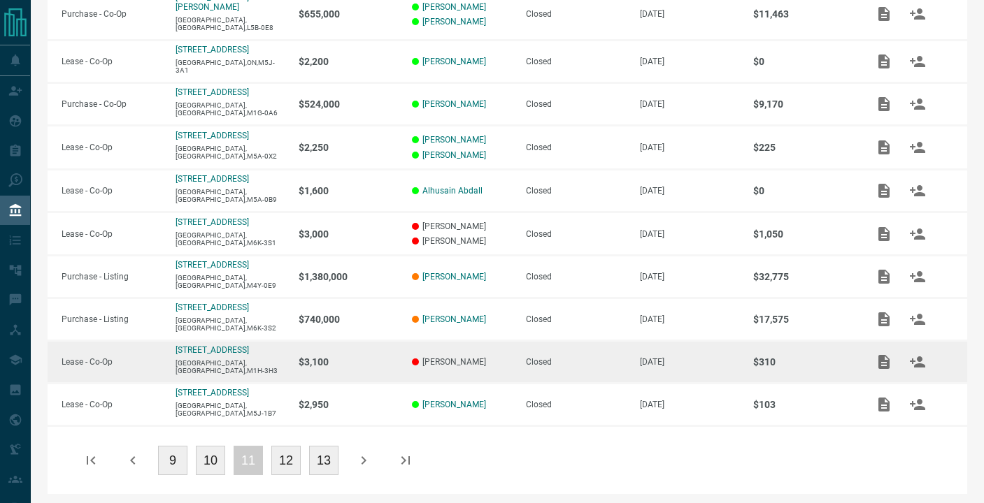
scroll to position [308, 0]
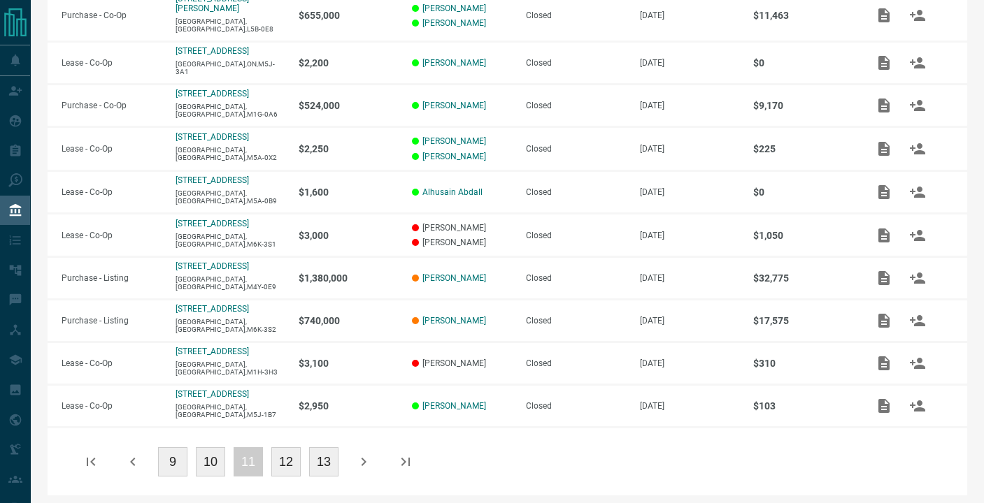
click at [219, 457] on button "10" at bounding box center [210, 461] width 29 height 29
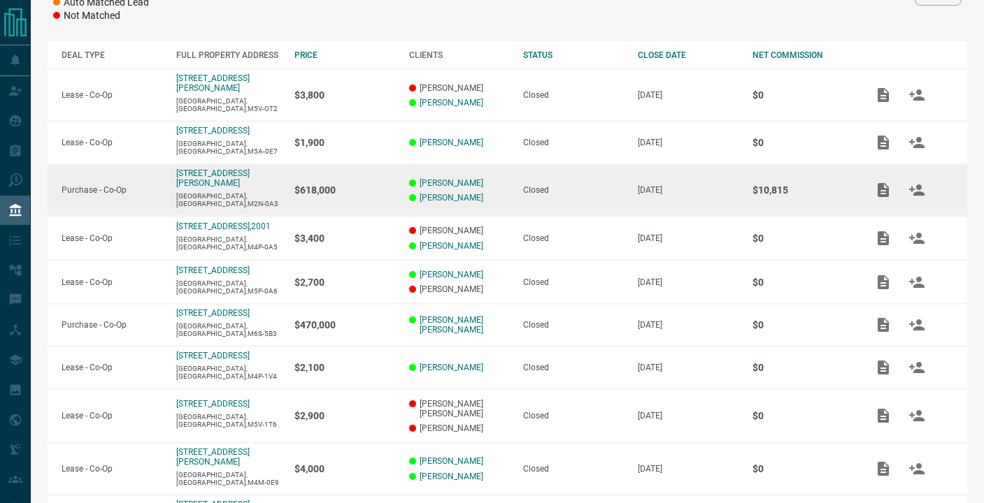
scroll to position [317, 0]
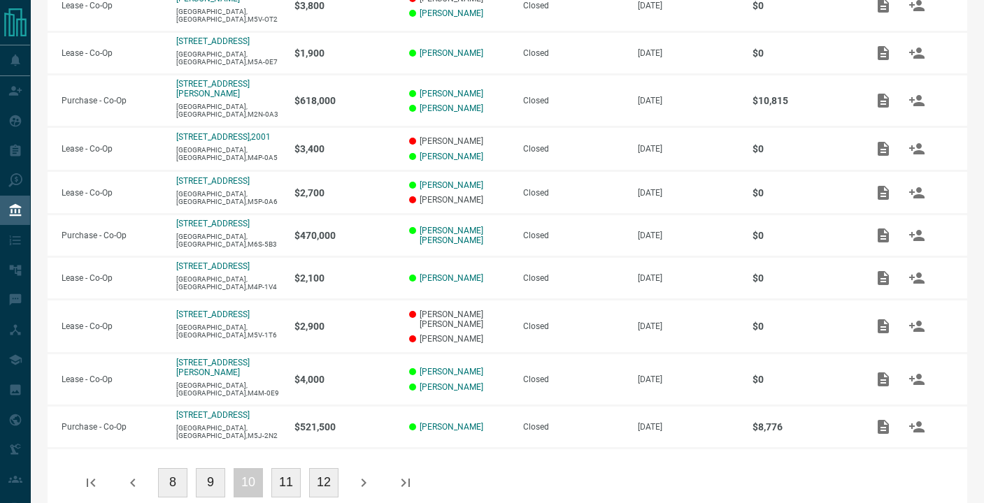
click at [214, 468] on button "9" at bounding box center [210, 482] width 29 height 29
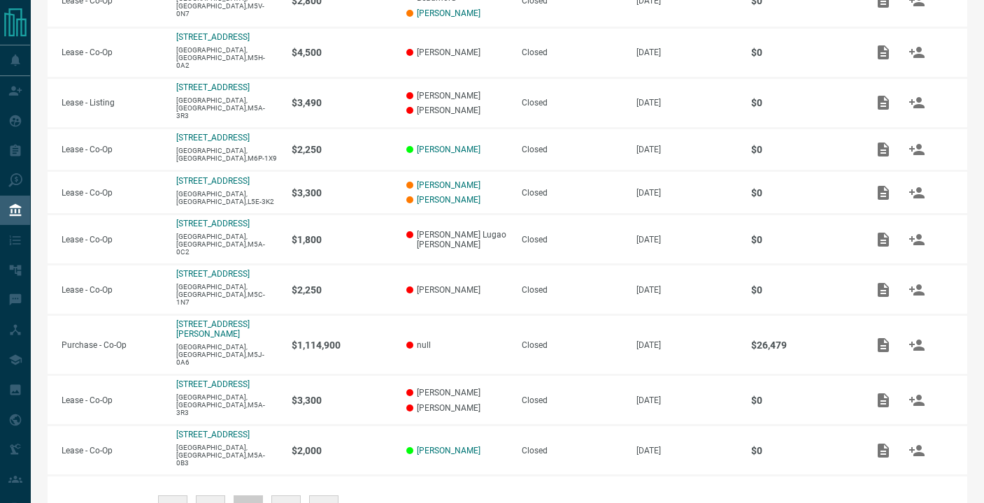
scroll to position [322, 0]
click at [218, 497] on button "8" at bounding box center [210, 511] width 29 height 29
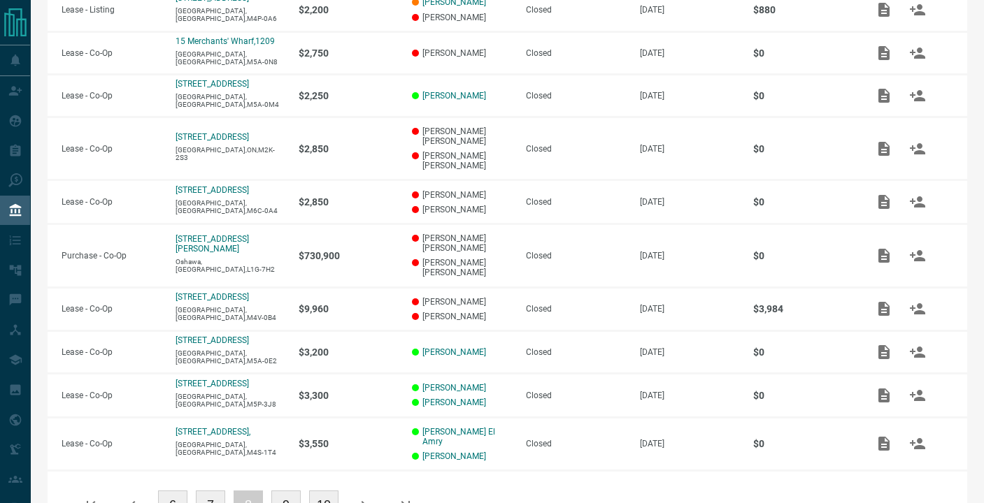
scroll to position [308, 0]
click at [208, 491] on button "7" at bounding box center [210, 505] width 29 height 29
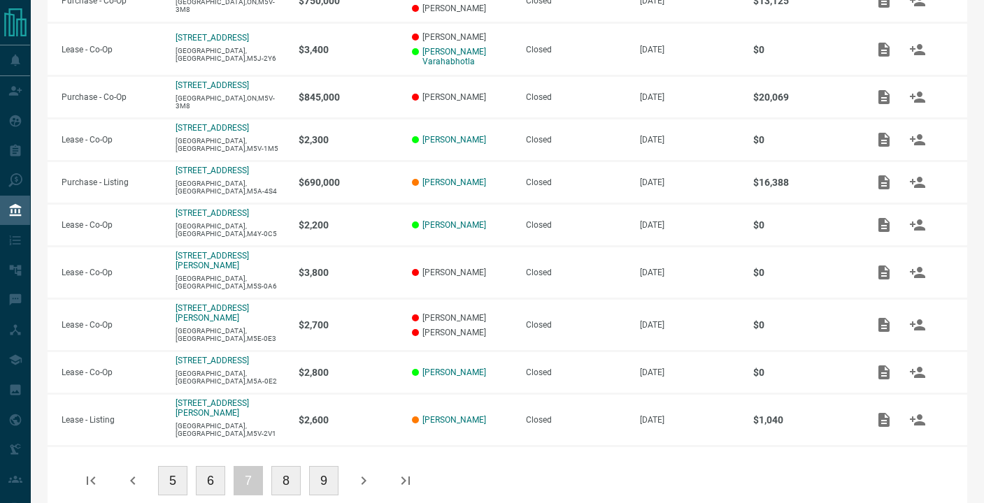
scroll to position [317, 0]
click at [217, 467] on button "6" at bounding box center [210, 481] width 29 height 29
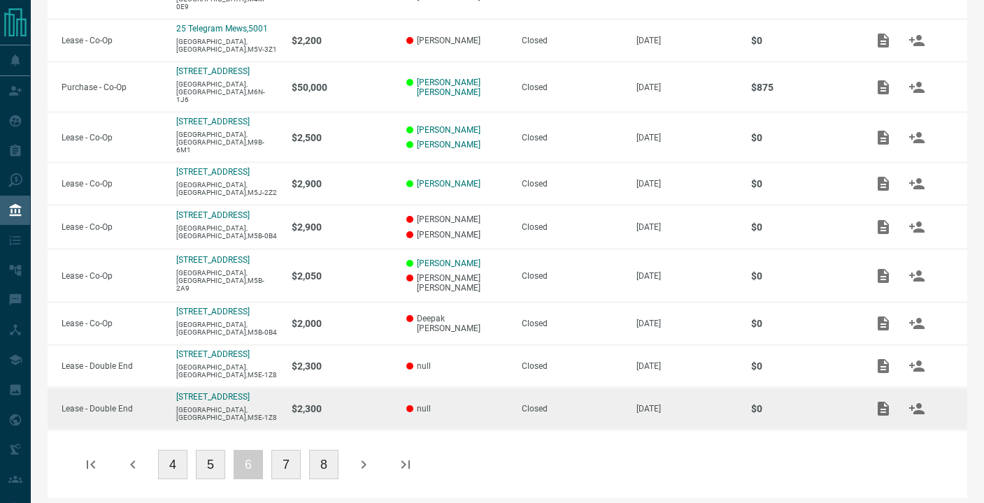
scroll to position [337, 0]
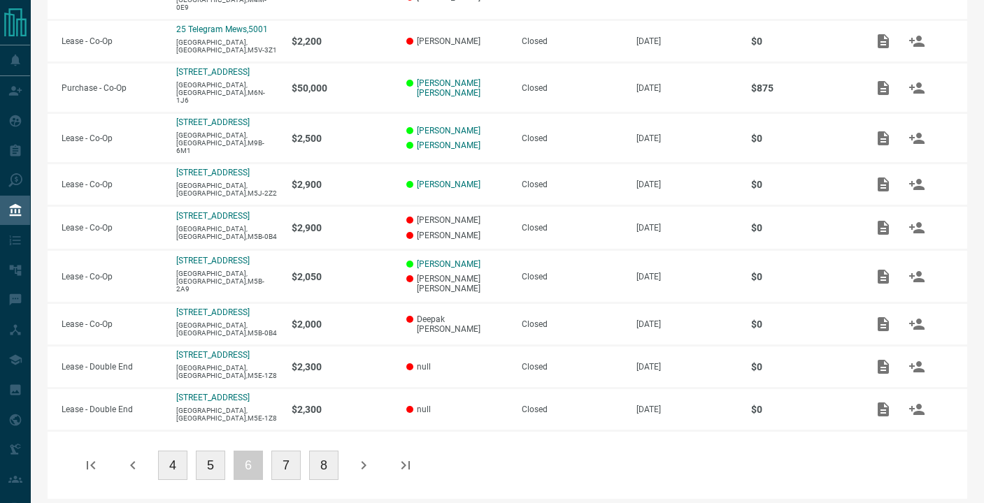
click at [214, 457] on button "5" at bounding box center [210, 465] width 29 height 29
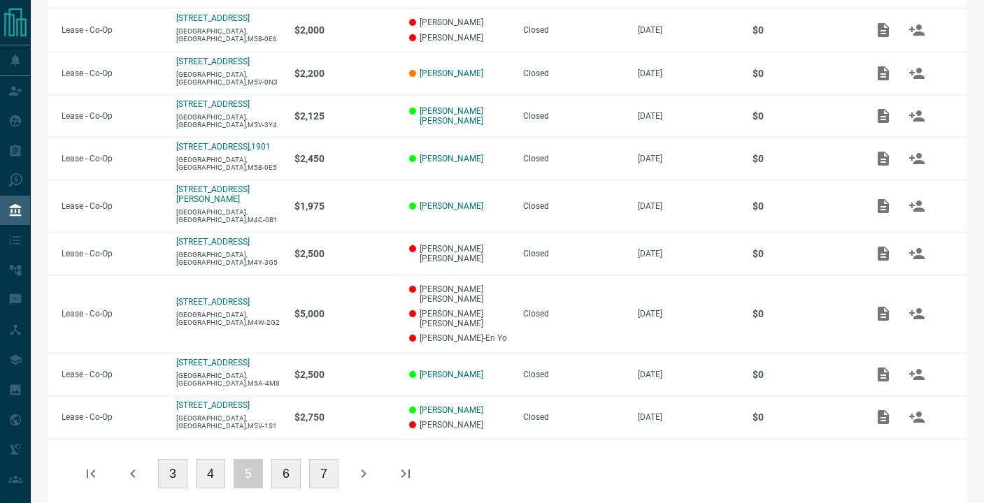
scroll to position [331, 0]
click at [214, 460] on button "4" at bounding box center [210, 474] width 29 height 29
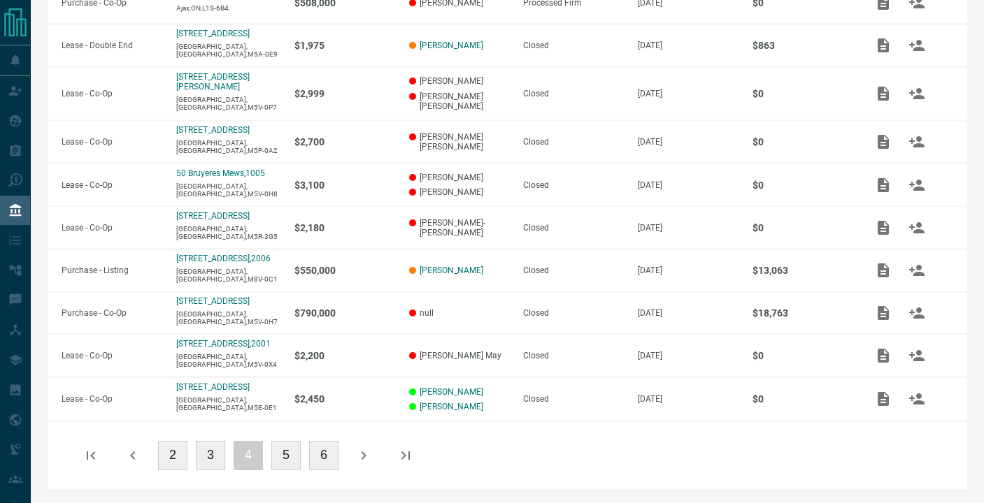
scroll to position [318, 0]
click at [202, 459] on button "3" at bounding box center [210, 455] width 29 height 29
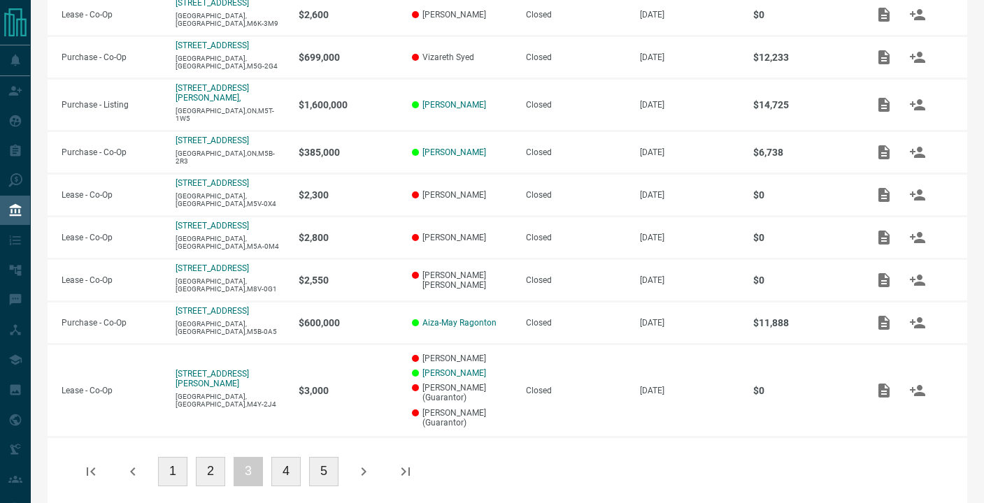
scroll to position [356, 0]
click at [216, 461] on button "2" at bounding box center [210, 472] width 29 height 29
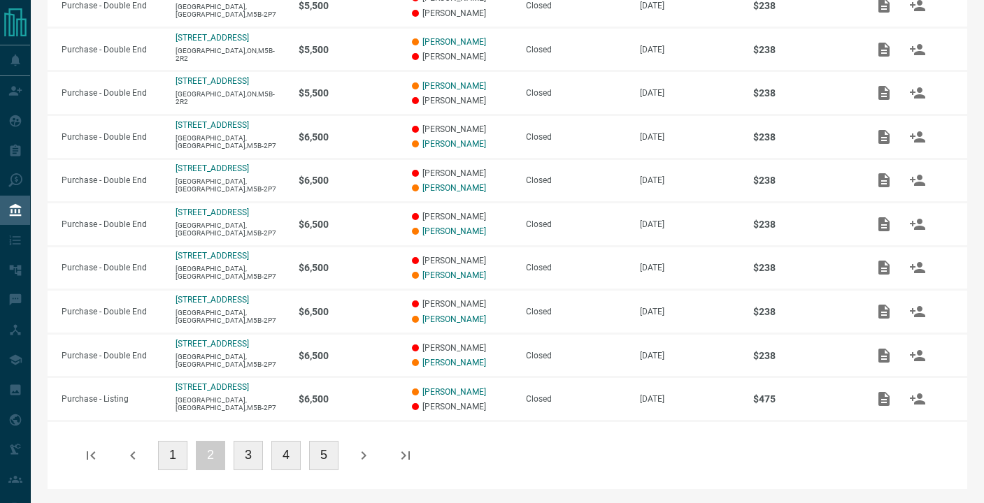
scroll to position [322, 0]
click at [178, 455] on button "1" at bounding box center [172, 455] width 29 height 29
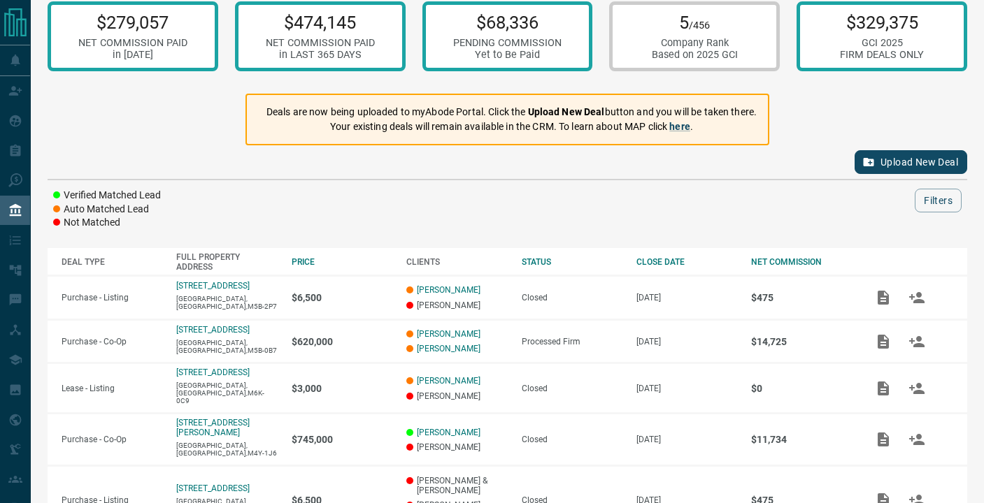
scroll to position [17, 0]
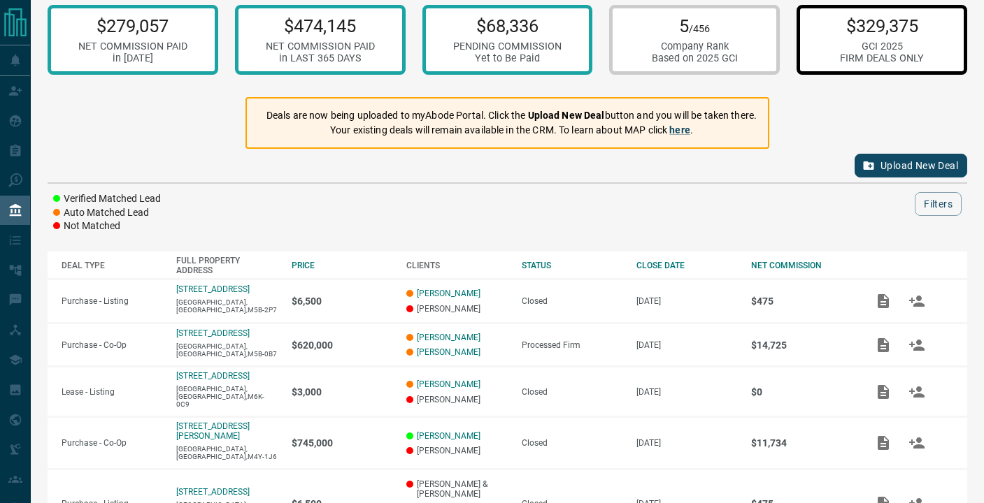
click at [851, 45] on div "GCI 2025" at bounding box center [882, 47] width 84 height 12
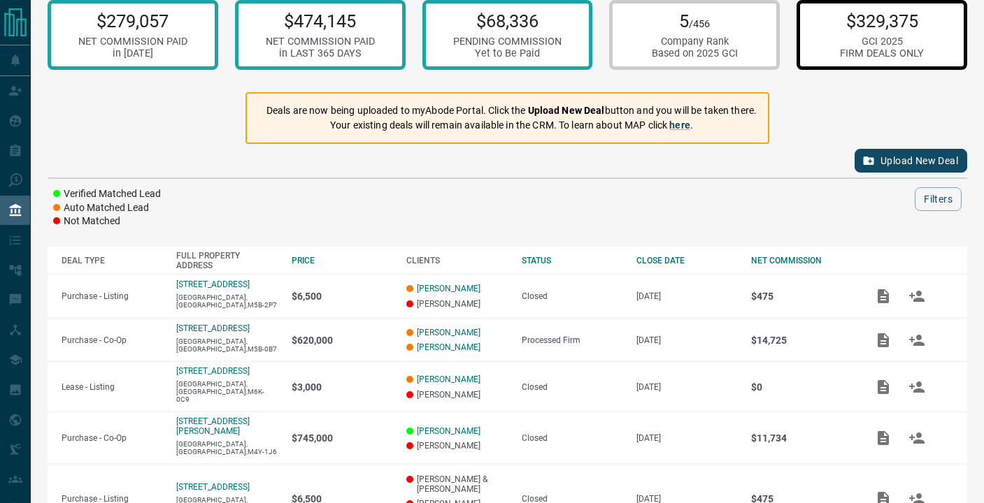
scroll to position [15, 0]
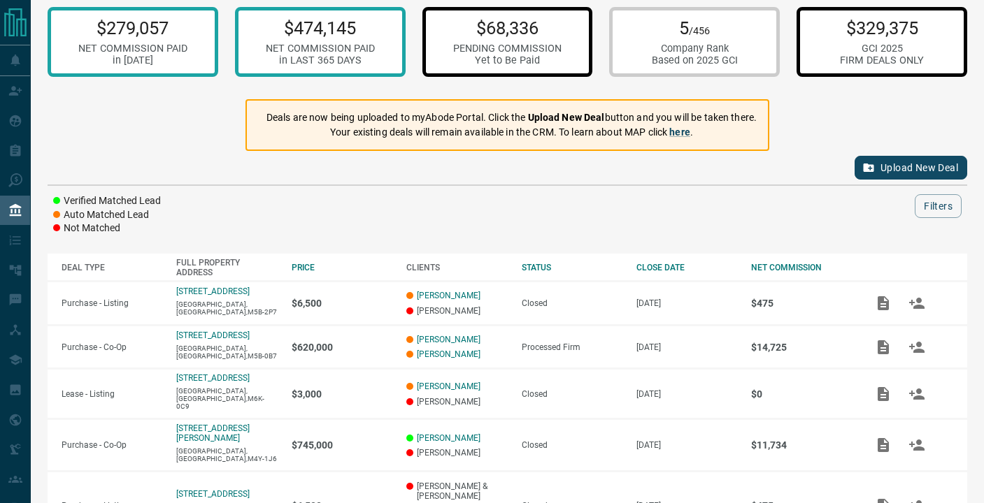
click at [491, 63] on div "Yet to Be Paid" at bounding box center [507, 61] width 108 height 12
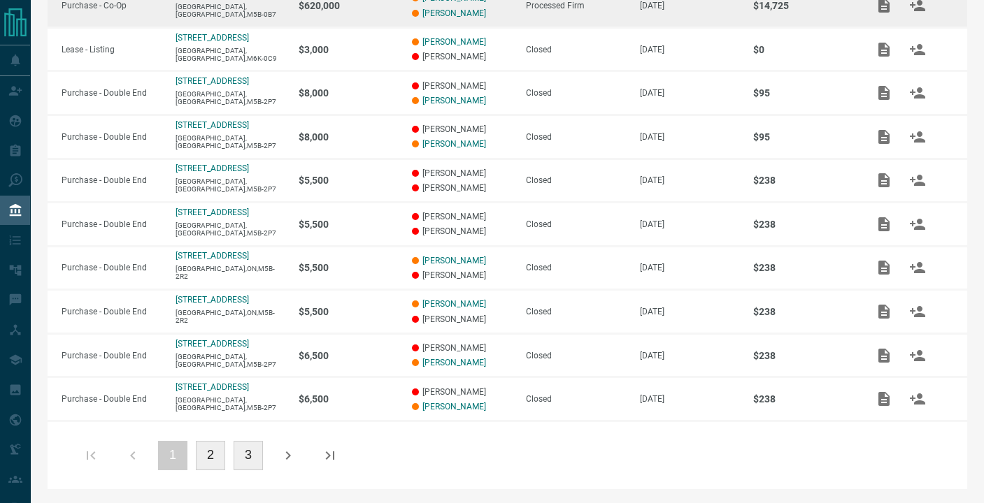
scroll to position [319, 0]
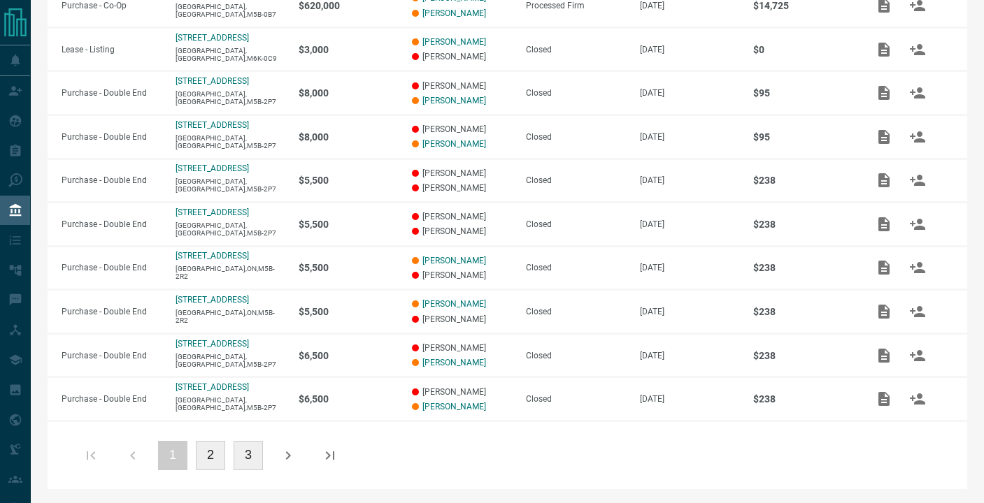
click at [212, 452] on button "2" at bounding box center [210, 455] width 29 height 29
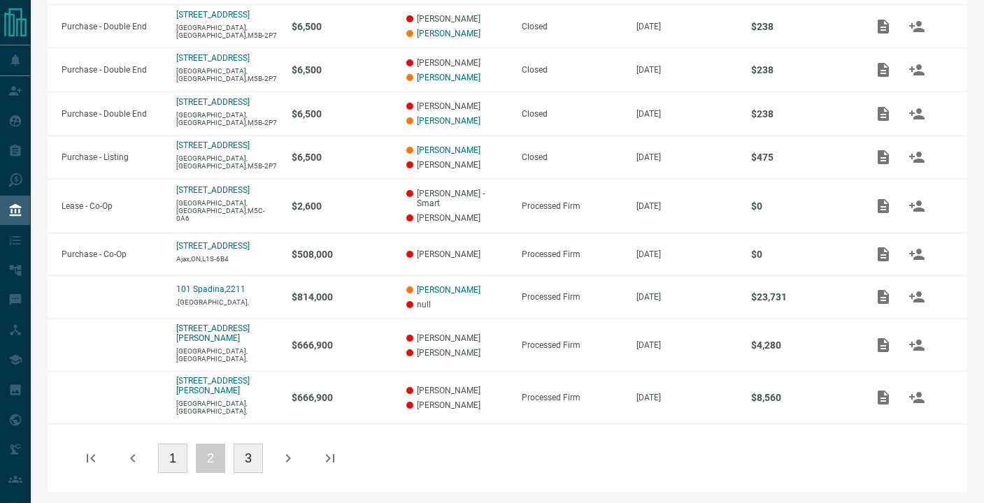
scroll to position [336, 0]
click at [244, 466] on button "3" at bounding box center [247, 459] width 29 height 29
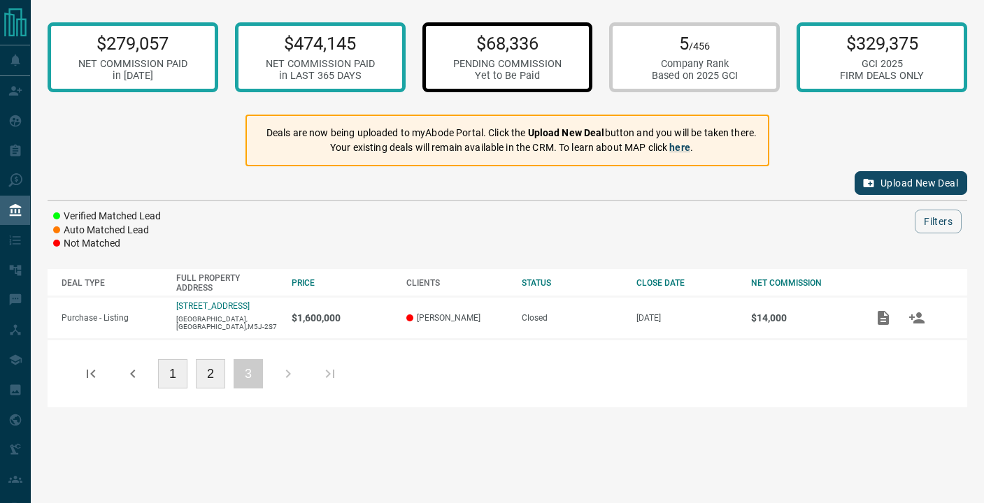
click at [175, 379] on button "1" at bounding box center [172, 373] width 29 height 29
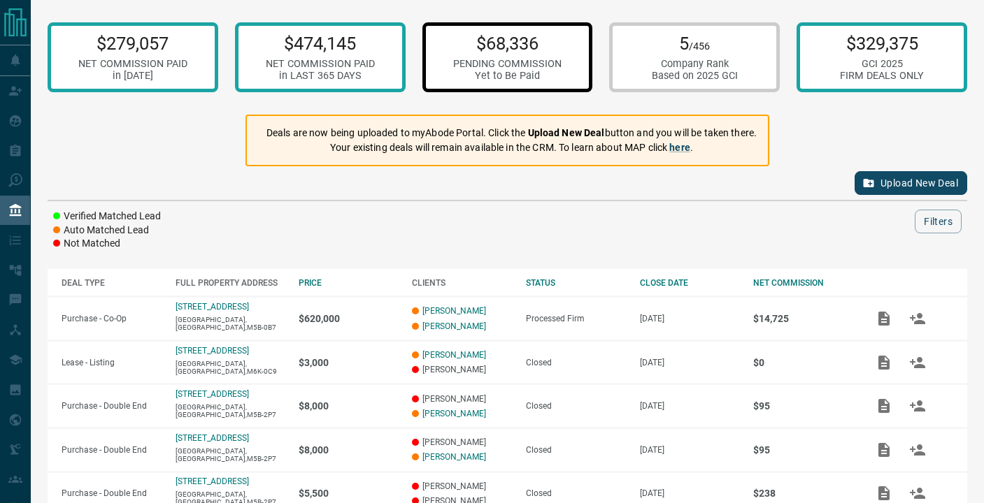
click at [463, 57] on div "$68,336 PENDING COMMISSION Yet to Be Paid" at bounding box center [507, 57] width 108 height 49
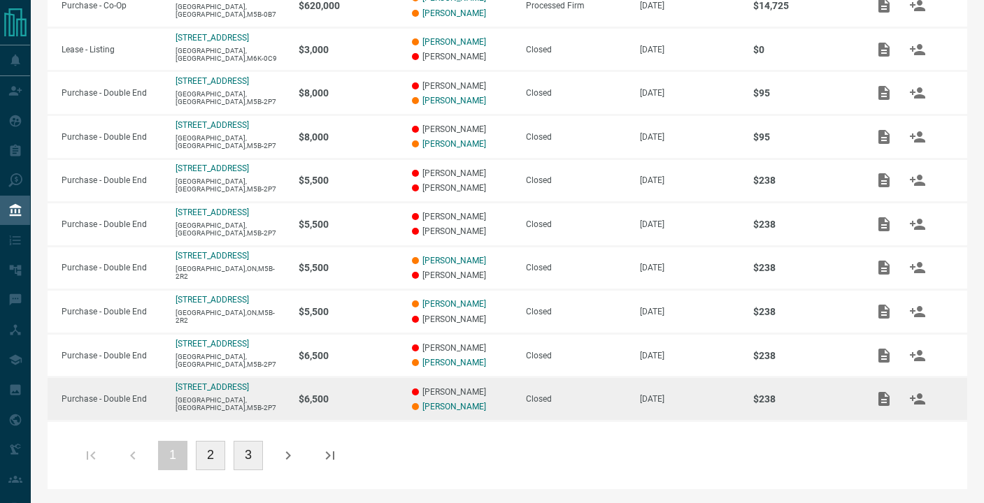
scroll to position [320, 0]
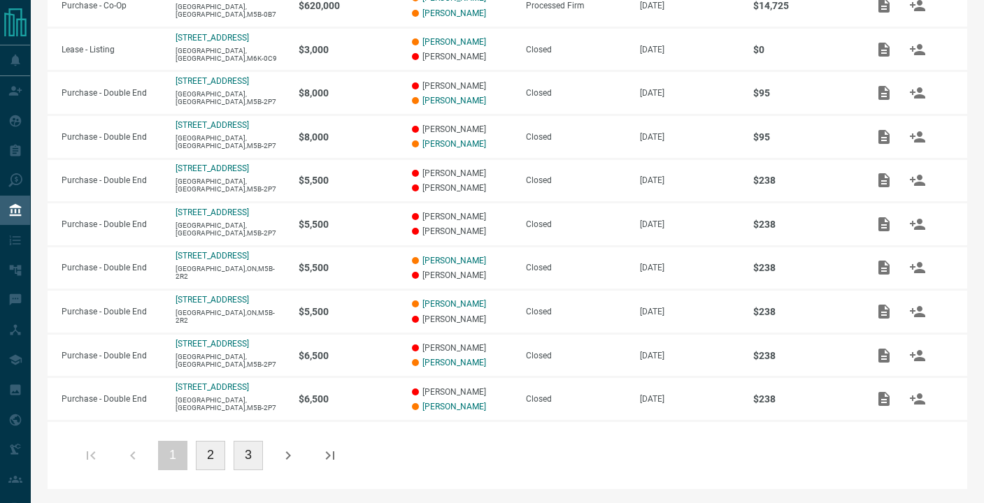
click at [222, 454] on button "2" at bounding box center [210, 455] width 29 height 29
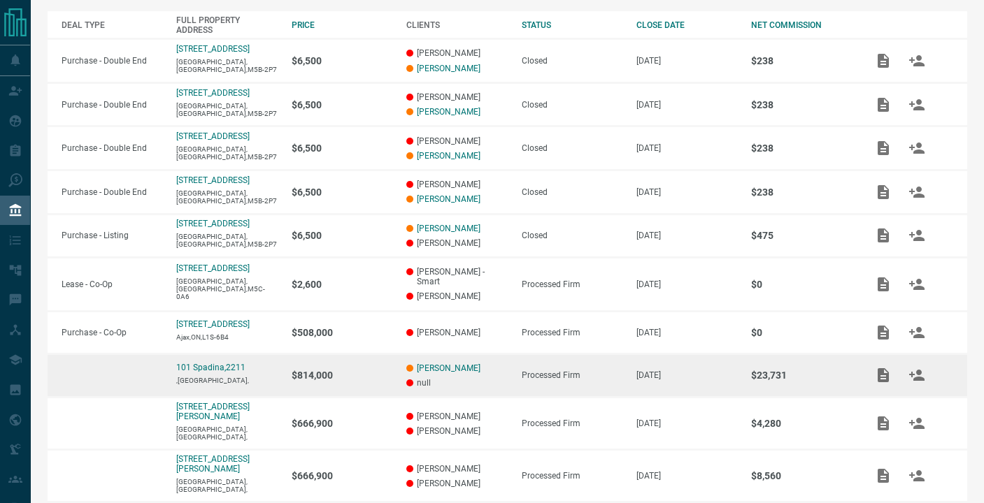
scroll to position [0, 0]
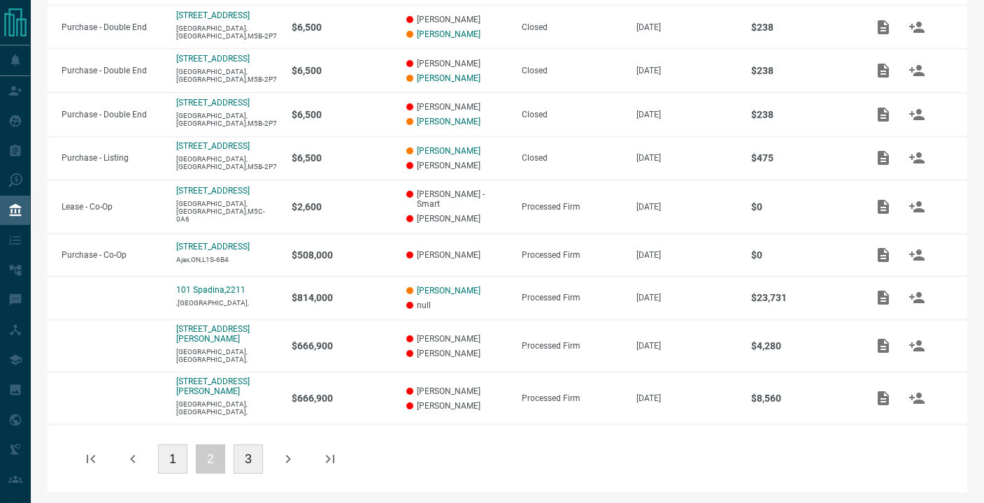
click at [174, 456] on button "1" at bounding box center [172, 459] width 29 height 29
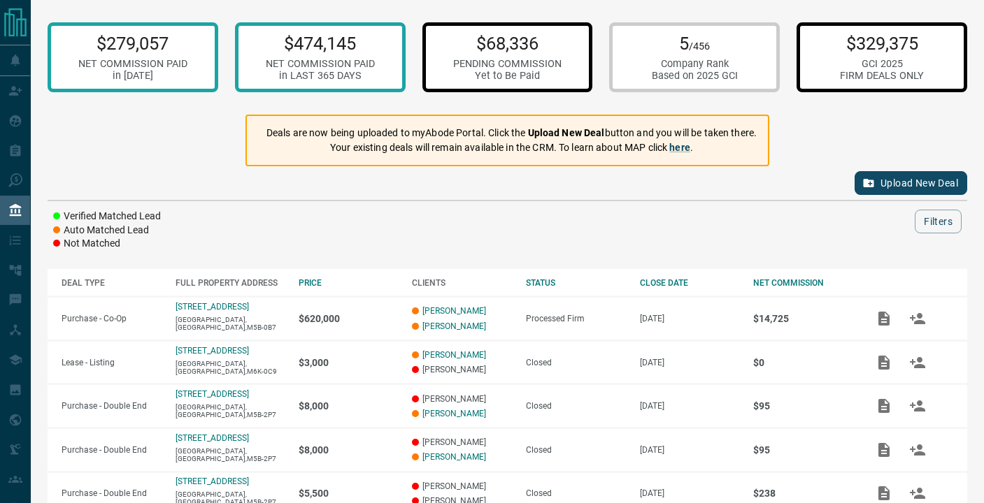
click at [837, 66] on div "$329,375 GCI 2025 FIRM DEALS ONLY" at bounding box center [881, 57] width 171 height 70
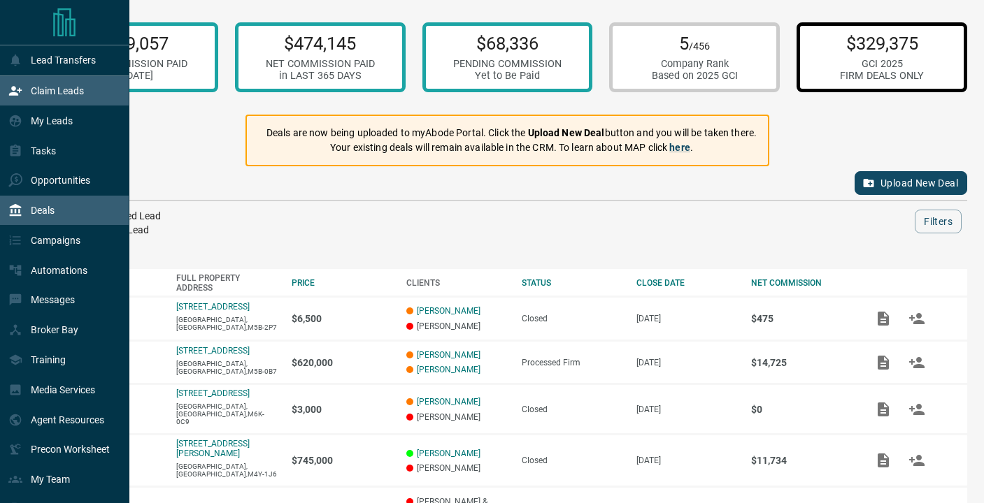
click at [72, 93] on p "Claim Leads" at bounding box center [57, 90] width 53 height 11
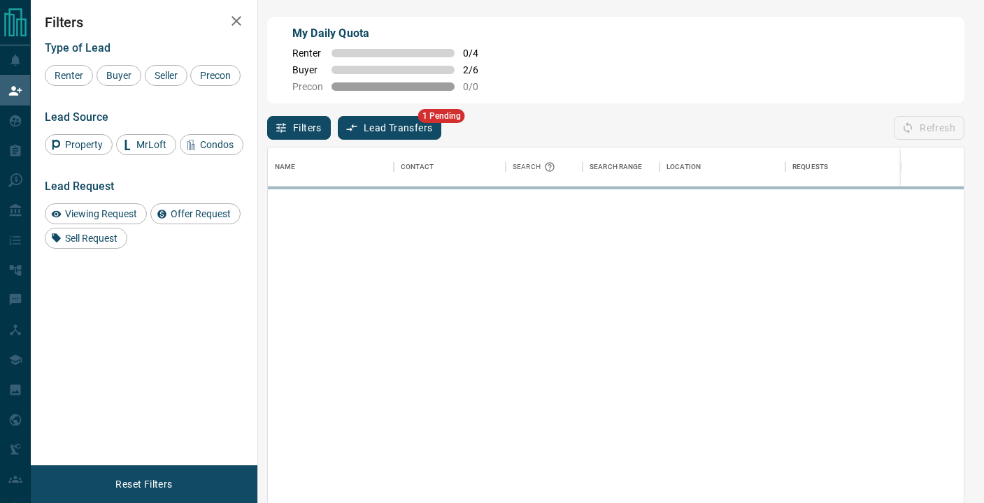
scroll to position [380, 696]
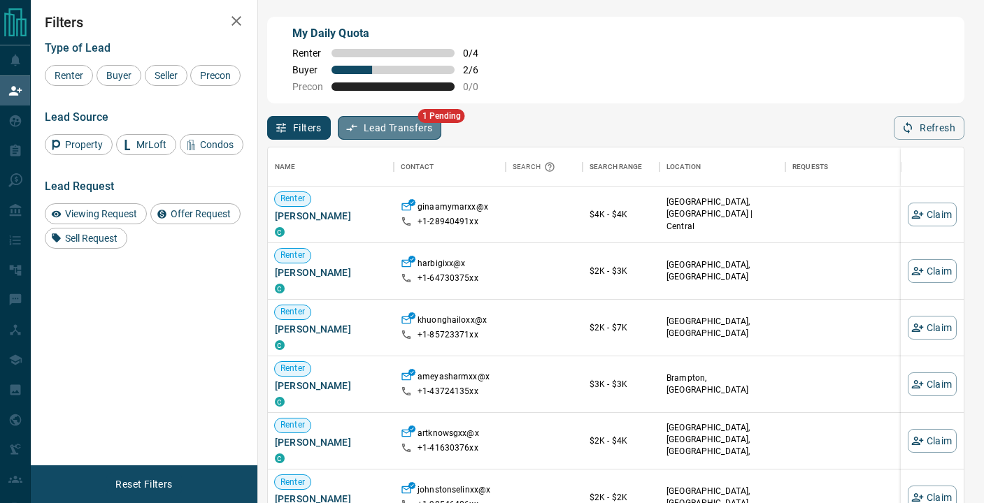
click at [415, 124] on button "Lead Transfers" at bounding box center [390, 128] width 104 height 24
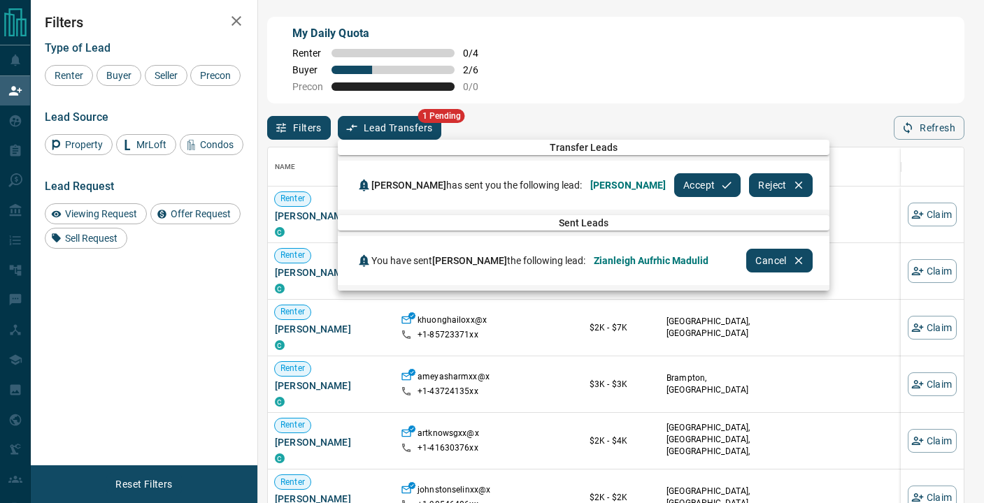
click at [503, 113] on div at bounding box center [492, 251] width 984 height 503
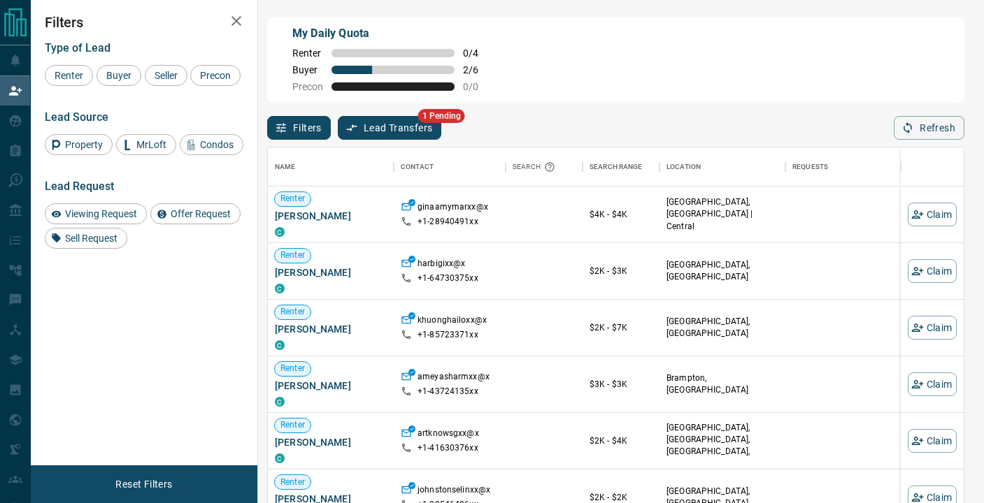
click at [364, 131] on button "Lead Transfers" at bounding box center [390, 128] width 104 height 24
